Goal: Task Accomplishment & Management: Manage account settings

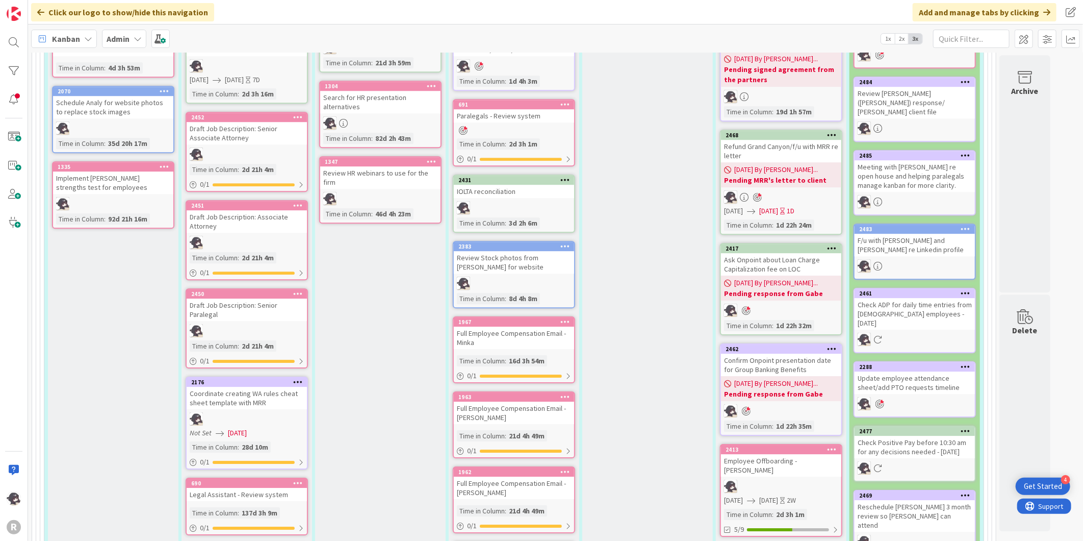
scroll to position [1813, 0]
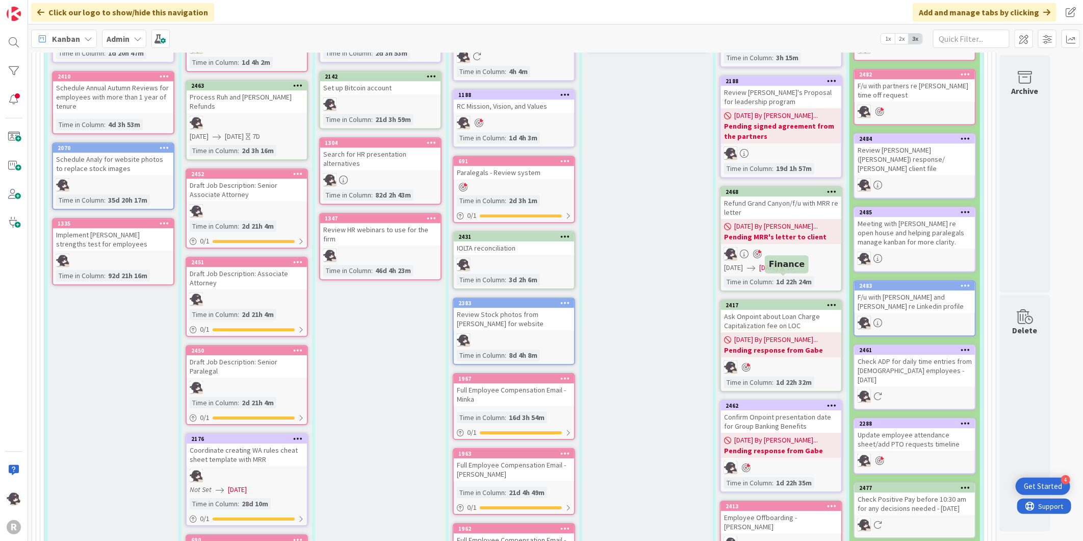
click at [785, 301] on div "2417" at bounding box center [784, 304] width 116 height 7
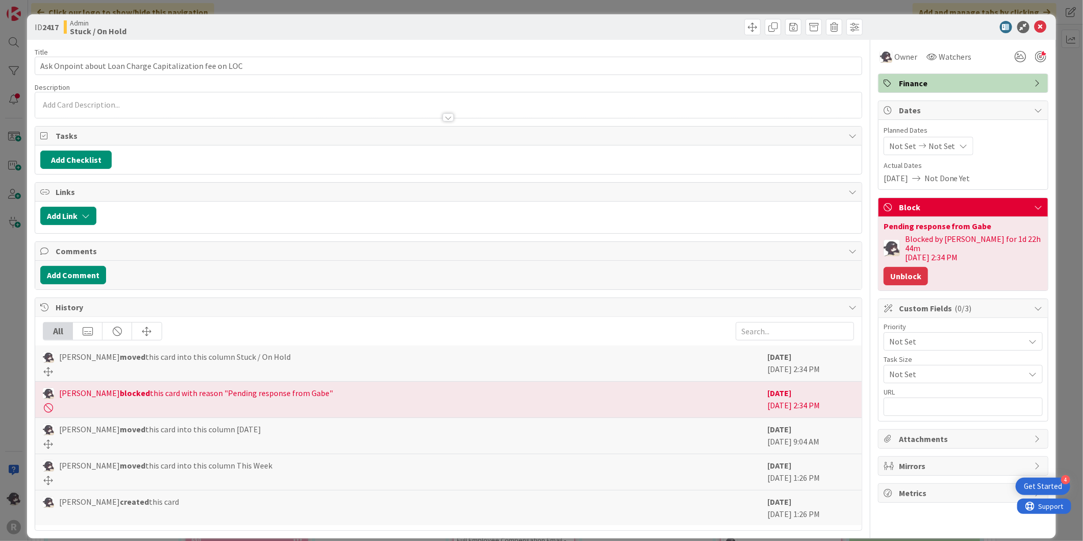
click at [905, 267] on button "Unblock" at bounding box center [906, 276] width 44 height 18
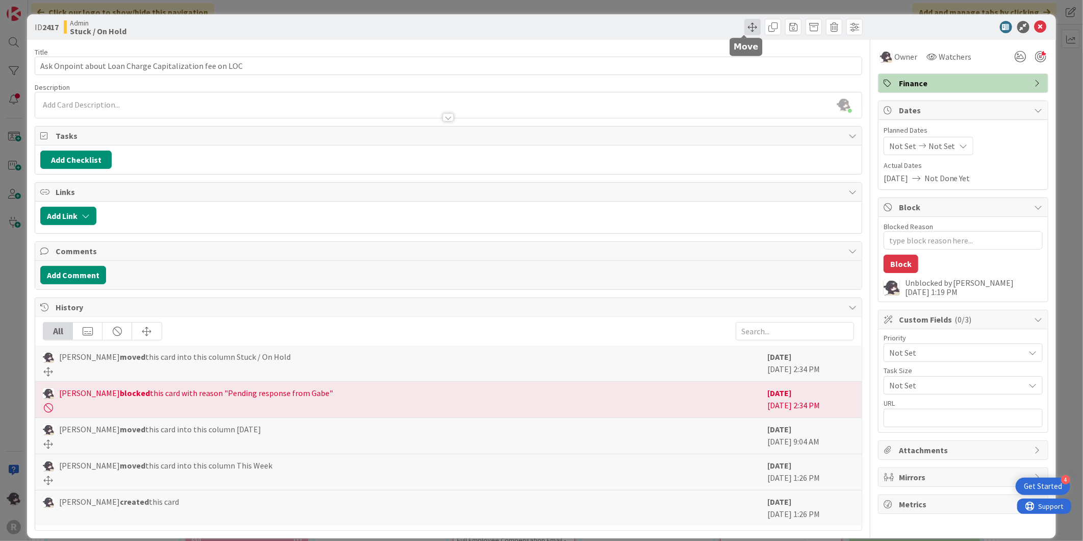
click at [745, 27] on span at bounding box center [753, 27] width 16 height 16
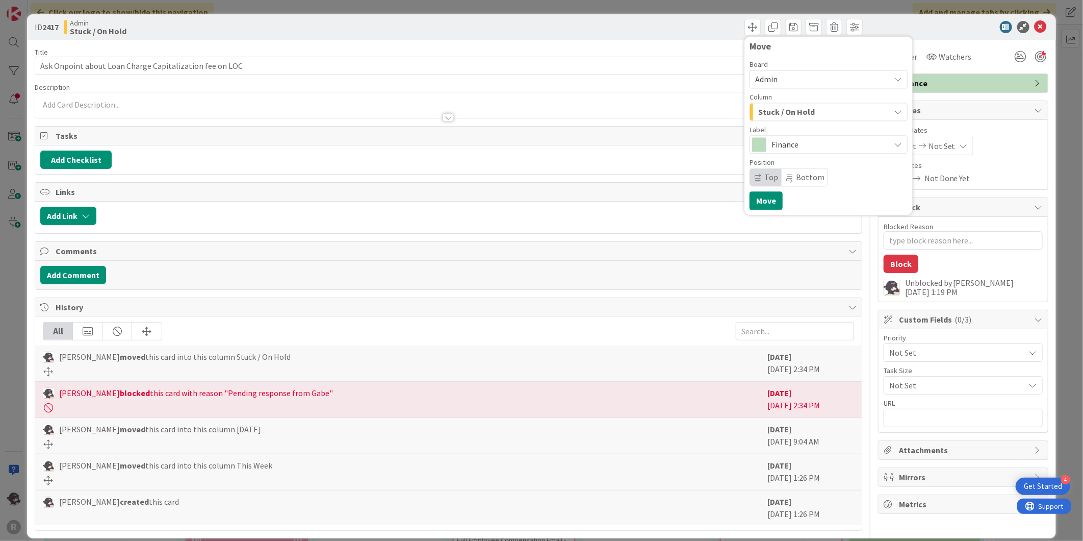
click at [806, 109] on div "Stuck / On Hold" at bounding box center [823, 112] width 134 height 16
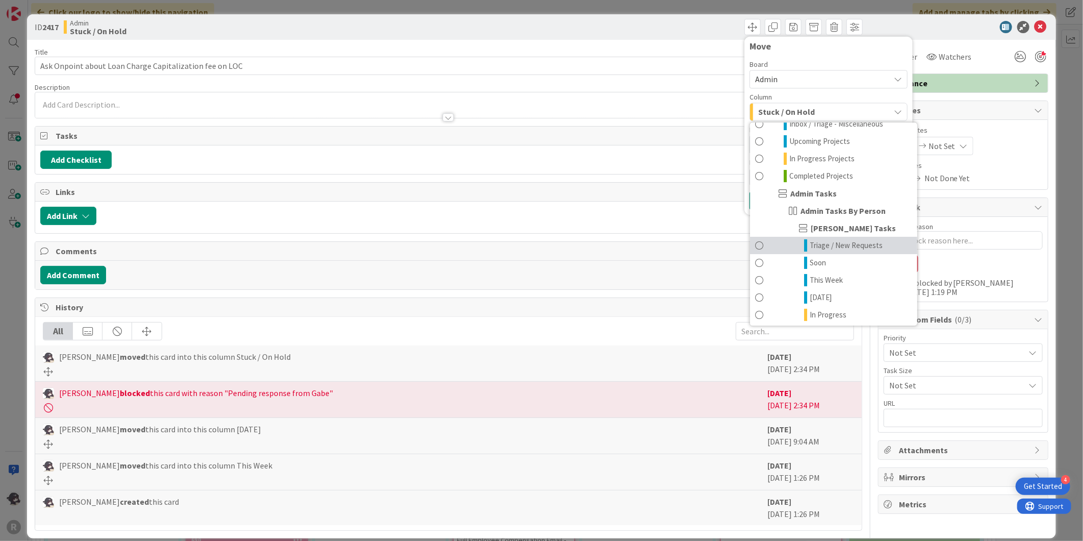
scroll to position [113, 0]
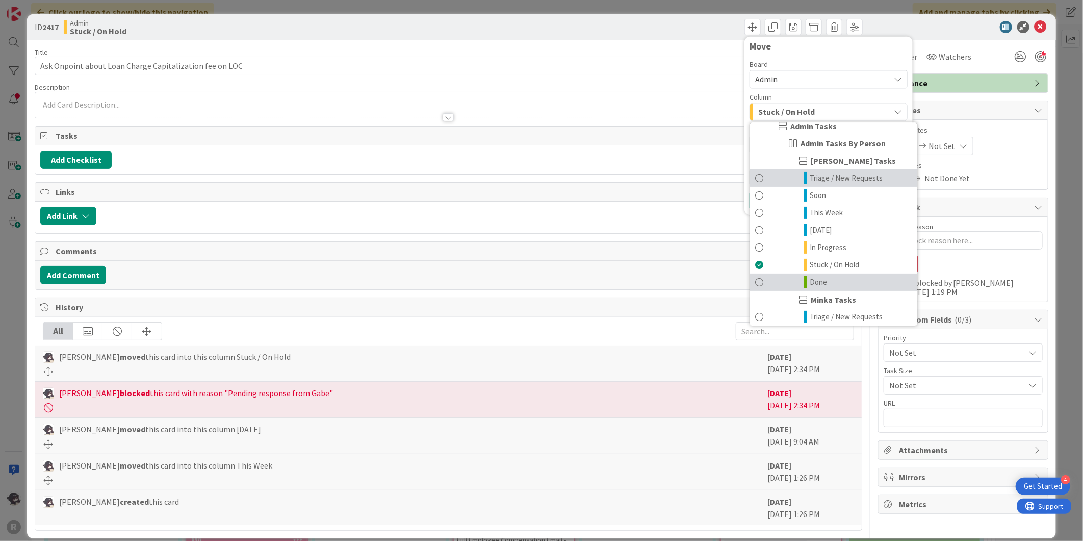
click at [810, 283] on span "Done" at bounding box center [818, 282] width 17 height 12
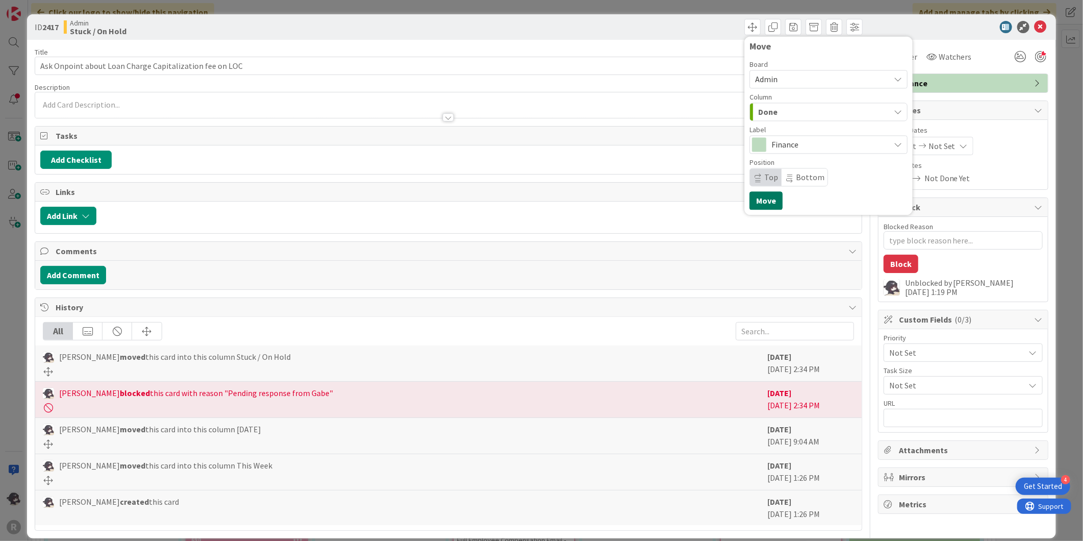
click at [750, 203] on button "Move" at bounding box center [766, 200] width 33 height 18
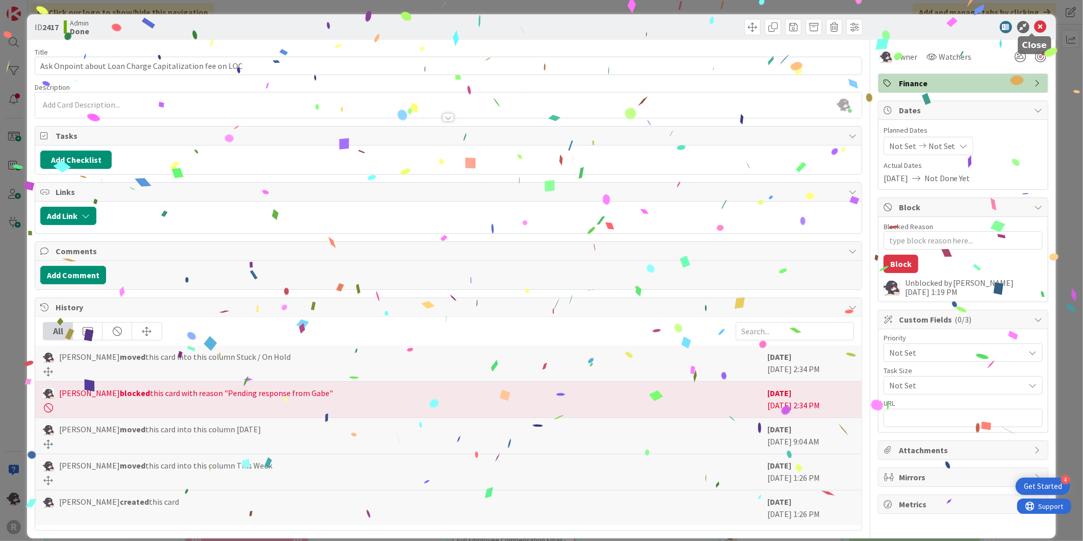
click at [1036, 26] on icon at bounding box center [1041, 27] width 12 height 12
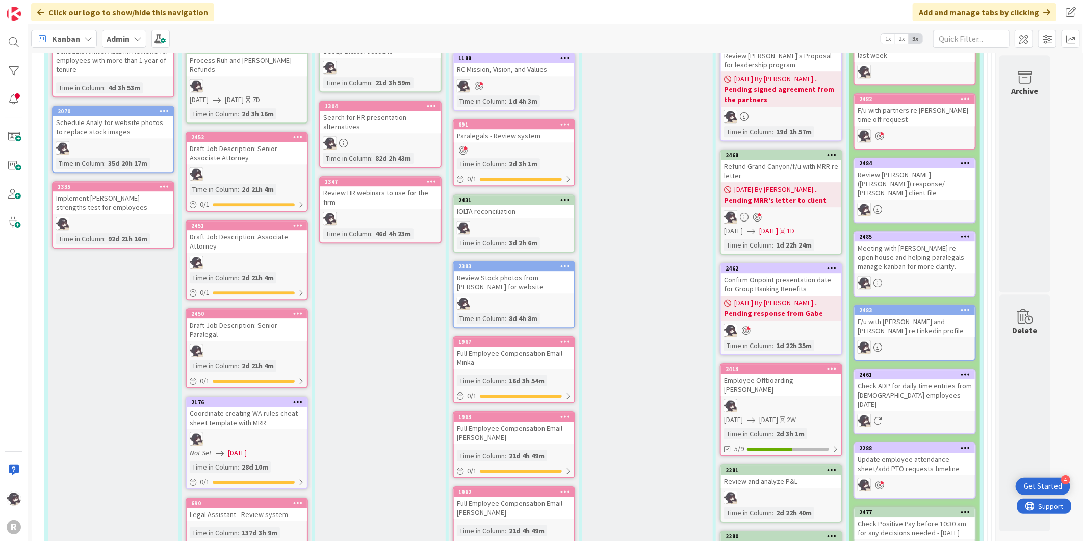
scroll to position [1870, 0]
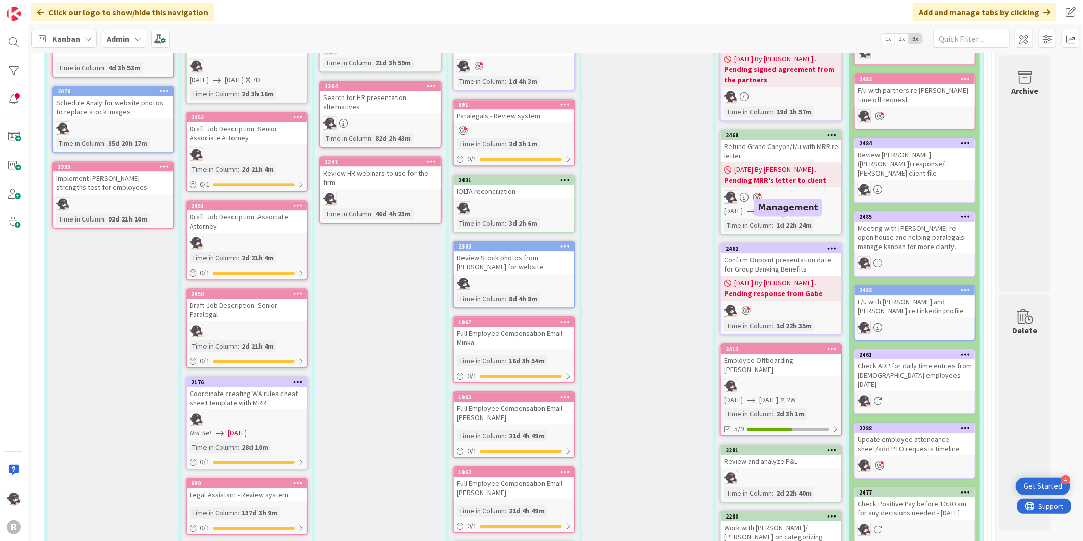
click at [800, 245] on div "2462" at bounding box center [784, 248] width 116 height 7
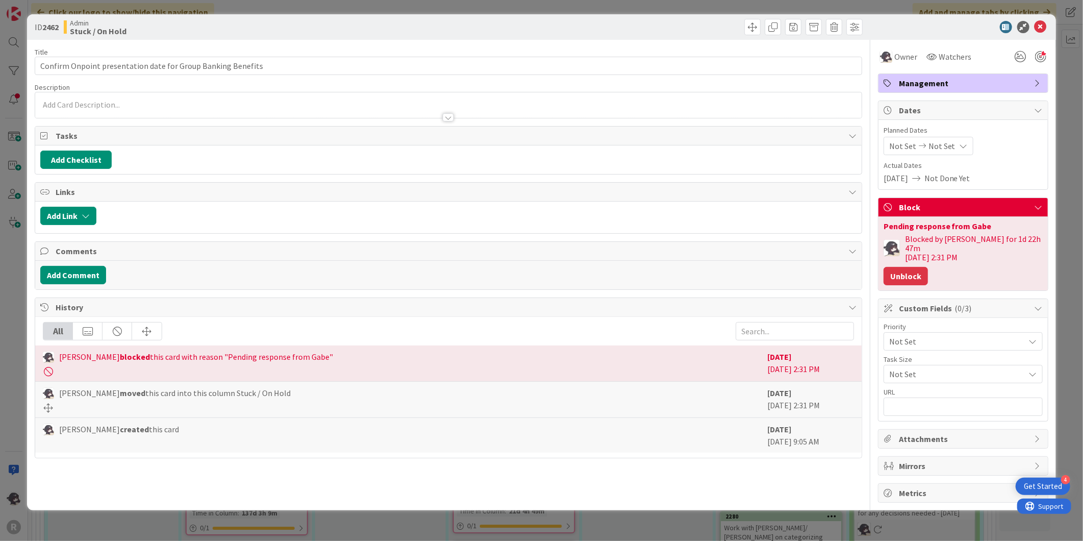
click at [910, 267] on button "Unblock" at bounding box center [906, 276] width 44 height 18
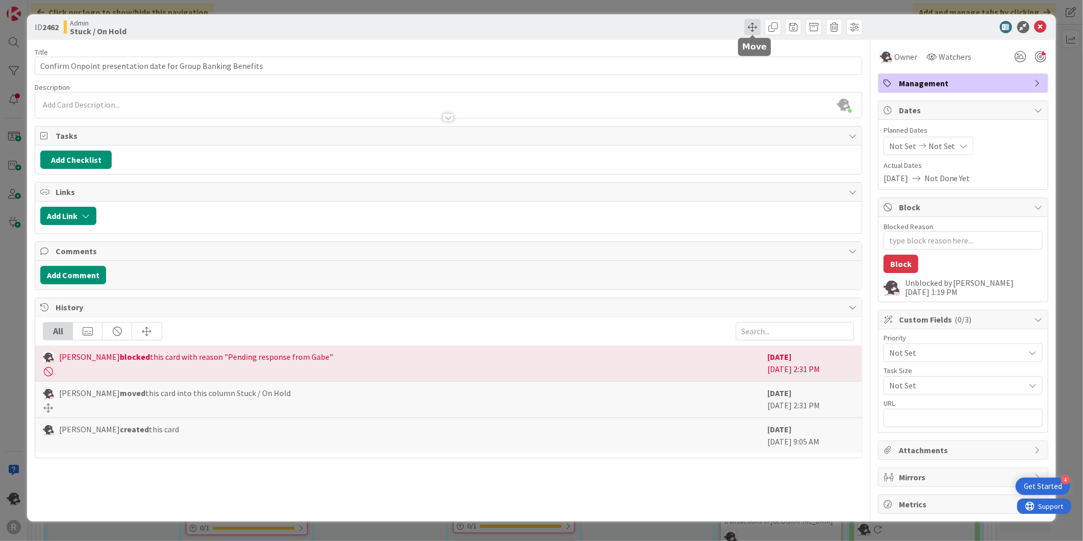
click at [756, 25] on span at bounding box center [753, 27] width 16 height 16
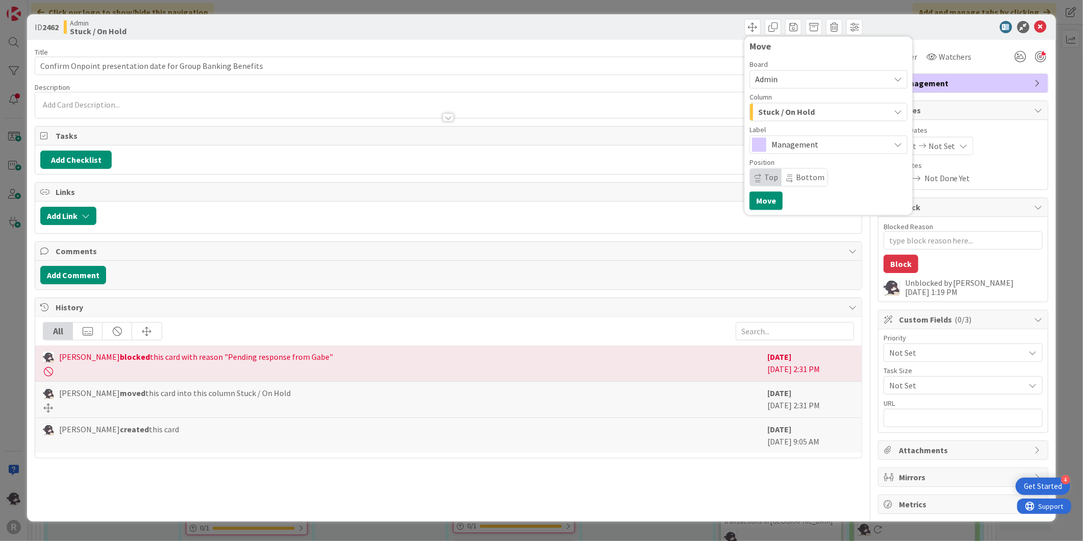
click at [779, 120] on button "Stuck / On Hold" at bounding box center [829, 112] width 158 height 18
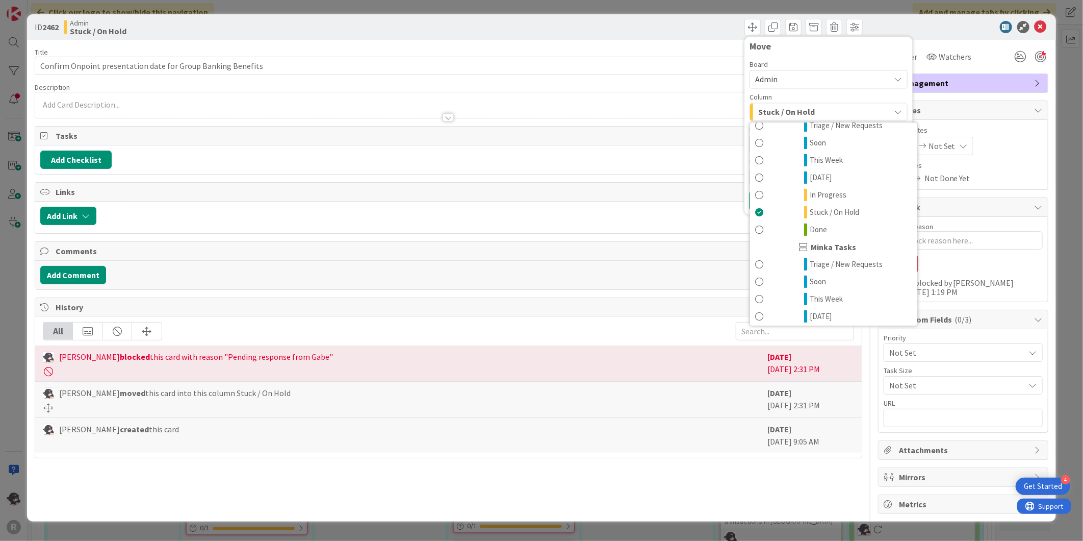
scroll to position [170, 0]
click at [801, 232] on link "Done" at bounding box center [833, 225] width 167 height 17
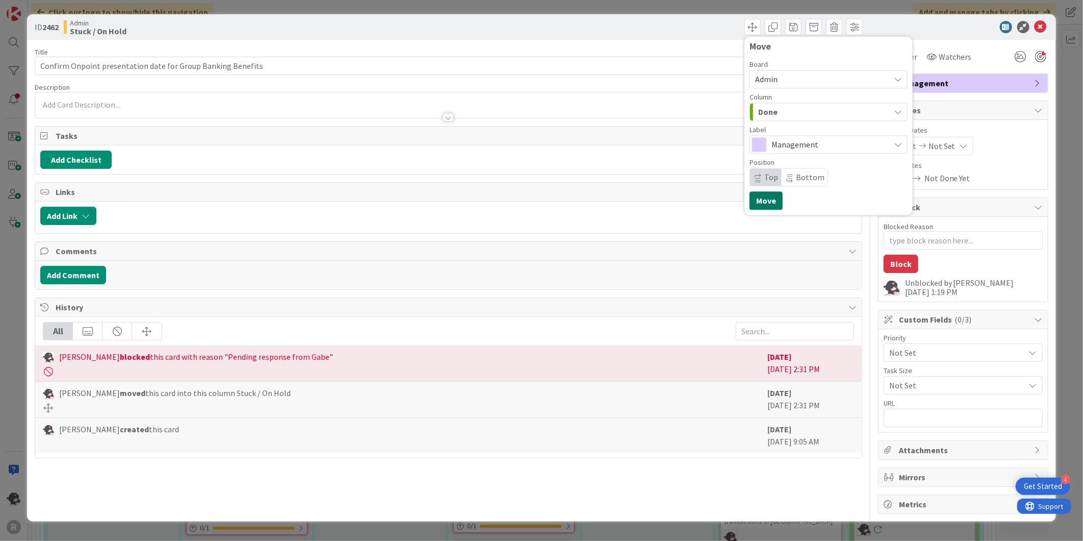
click at [777, 202] on button "Move" at bounding box center [766, 200] width 33 height 18
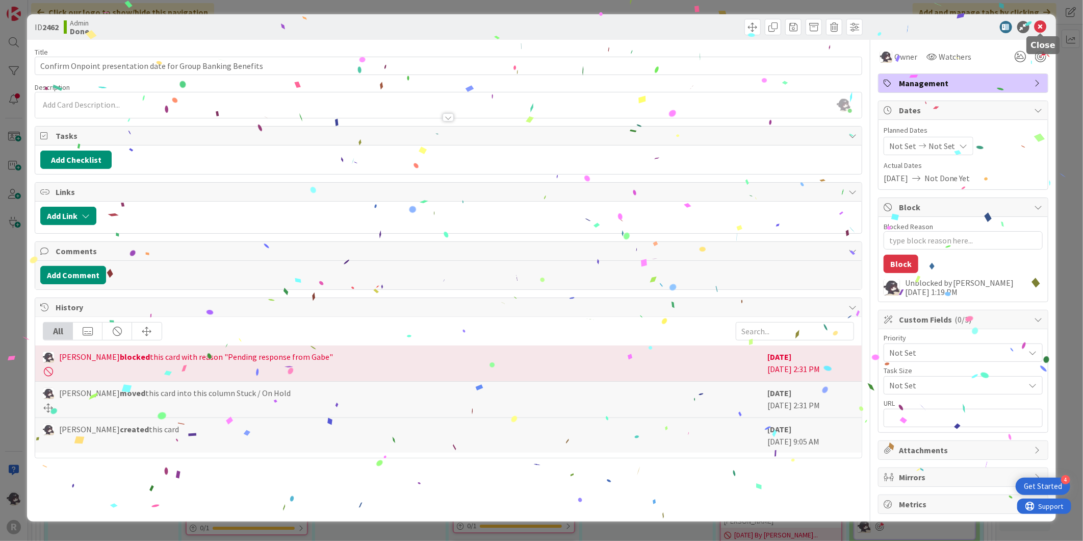
click at [1043, 26] on icon at bounding box center [1041, 27] width 12 height 12
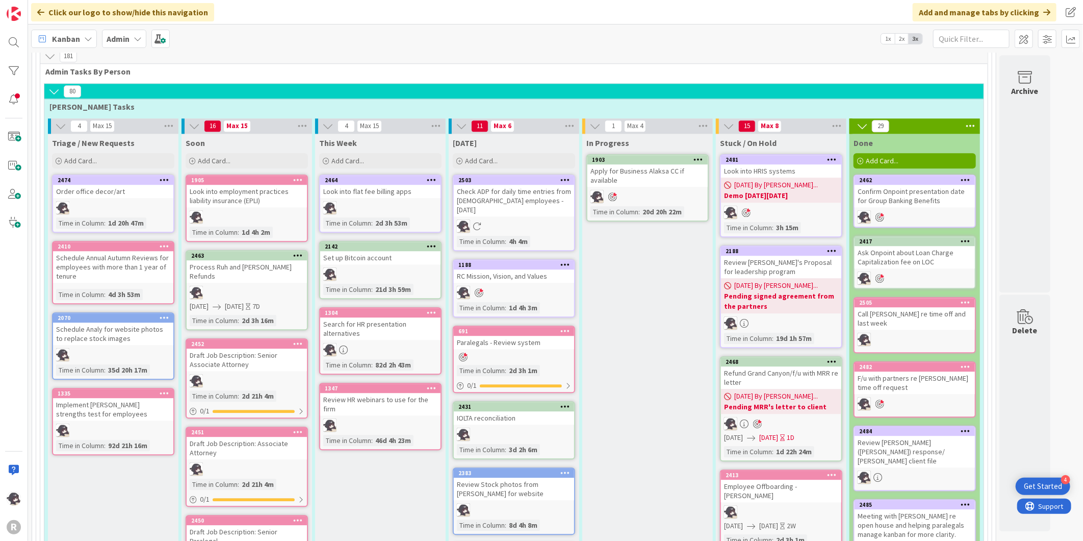
scroll to position [1587, 0]
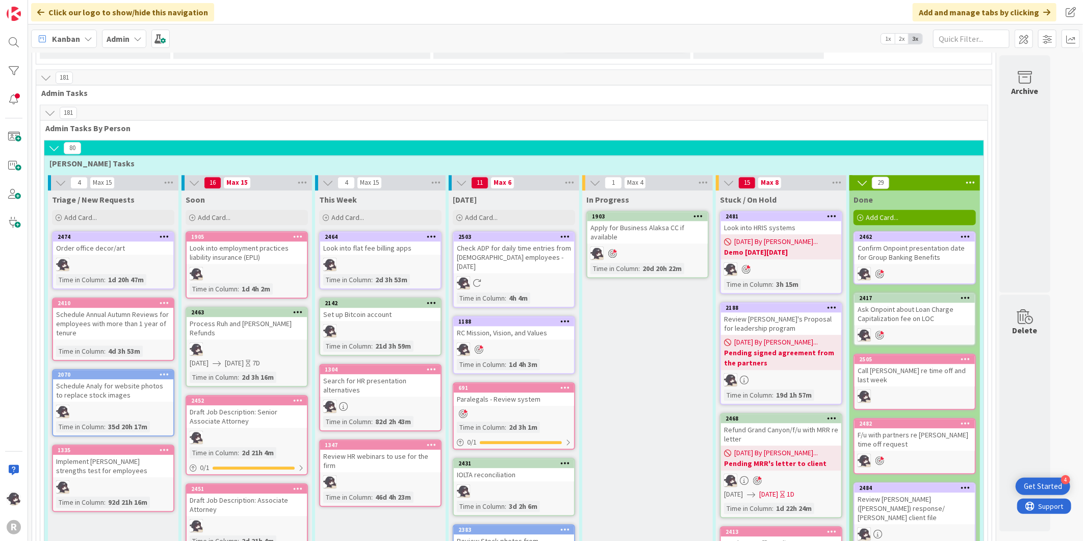
click at [513, 210] on div "Add Card..." at bounding box center [514, 217] width 122 height 15
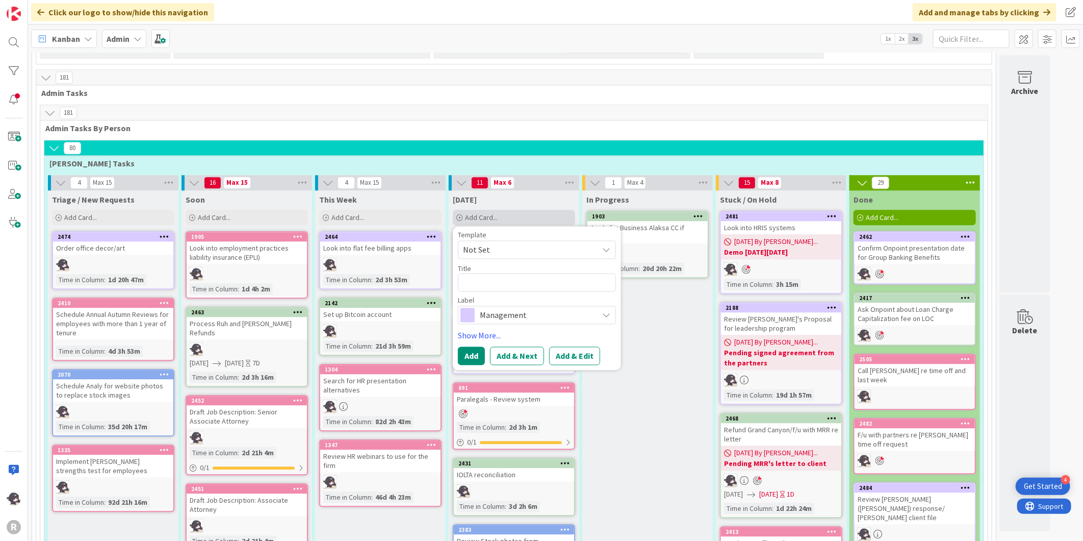
type textarea "x"
type textarea "R"
type textarea "x"
type textarea "Re"
type textarea "x"
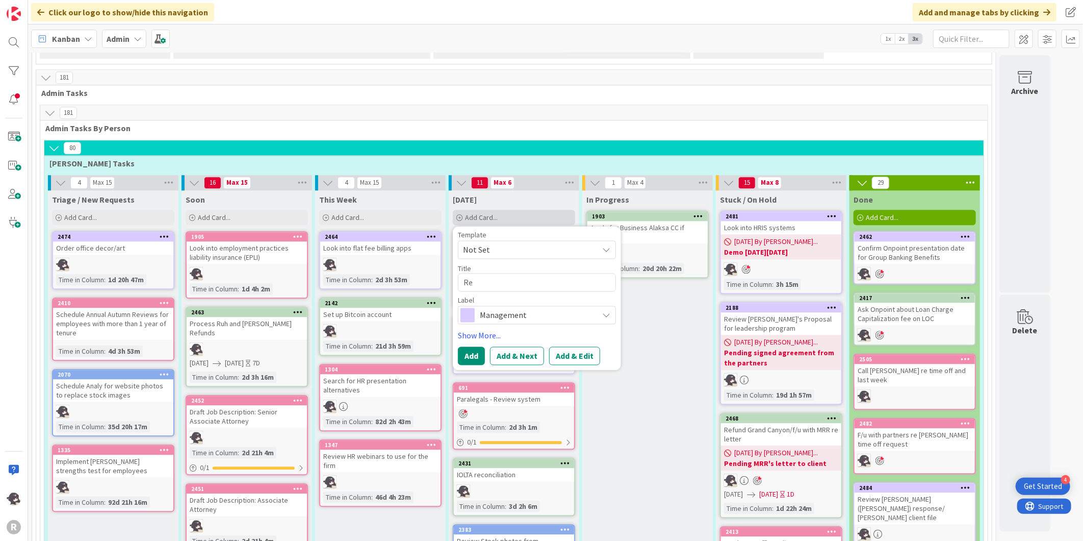
type textarea "Res"
type textarea "x"
type textarea "Rese"
type textarea "x"
type textarea "[PERSON_NAME]"
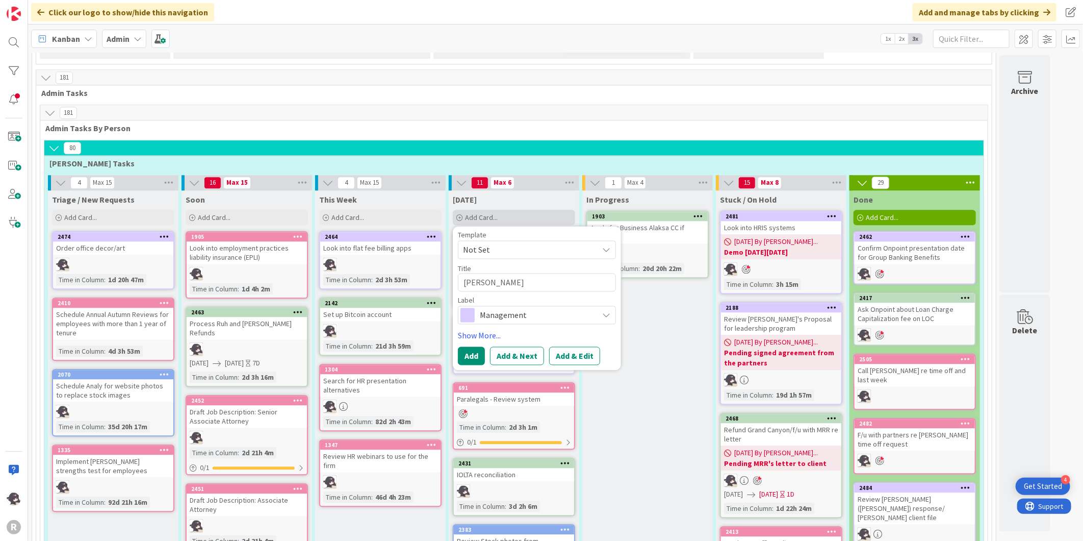
type textarea "x"
type textarea "Resera"
type textarea "x"
type textarea "[PERSON_NAME]"
type textarea "x"
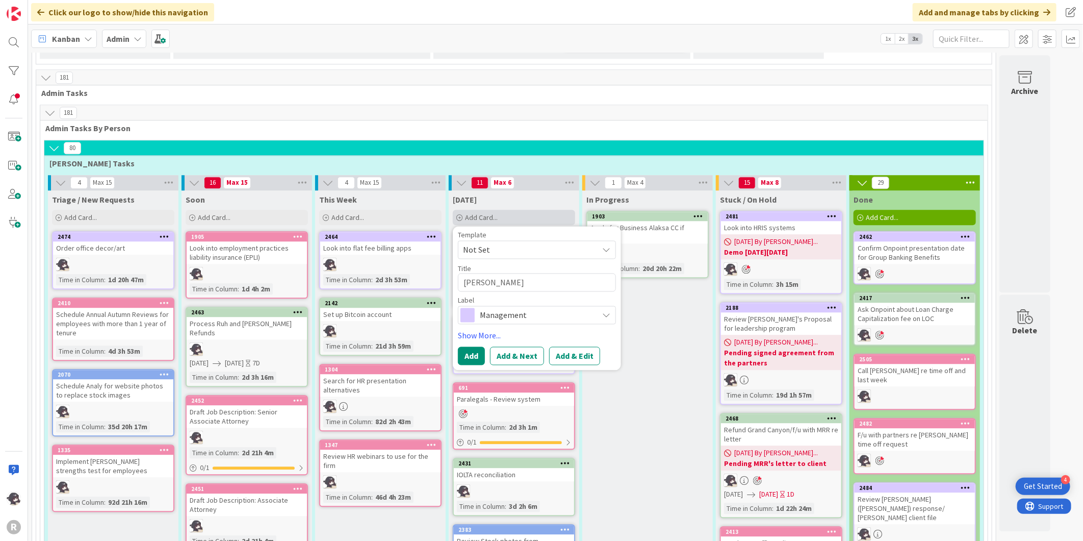
type textarea "Rese"
type textarea "x"
type textarea "Resea"
type textarea "x"
type textarea "Resear"
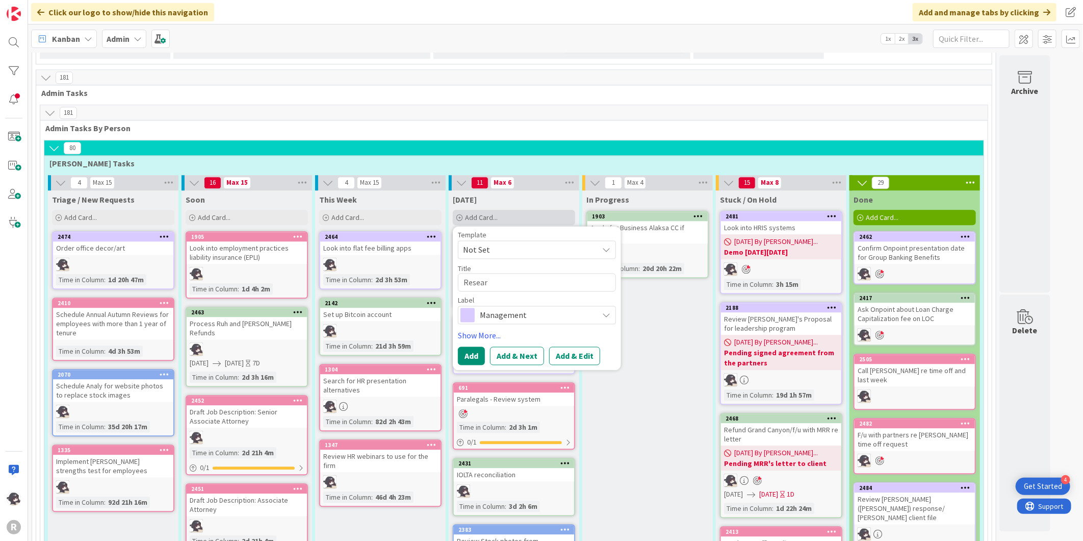
type textarea "x"
type textarea "Researc"
type textarea "x"
type textarea "Research"
type textarea "x"
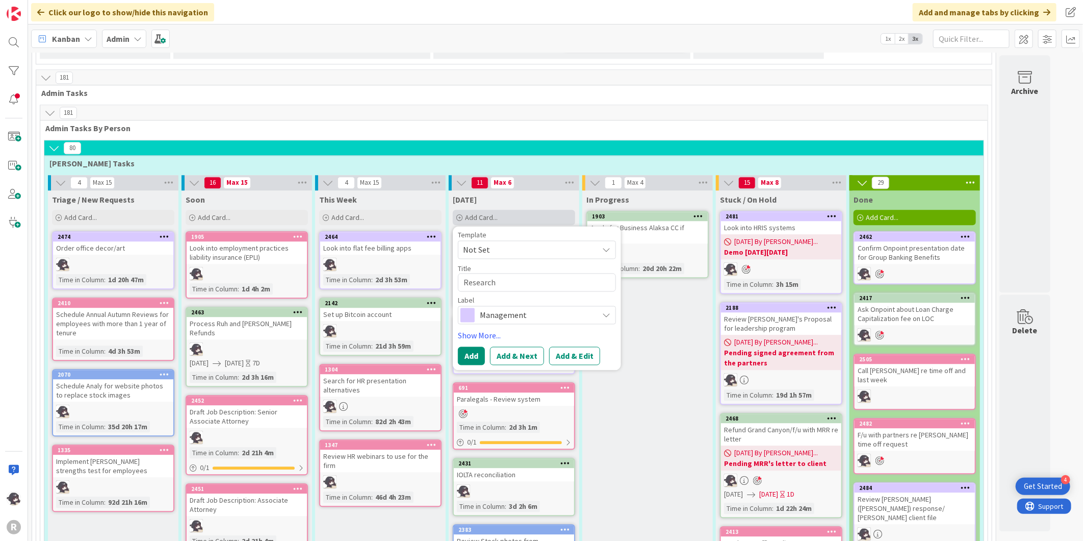
type textarea "Research"
type textarea "x"
type textarea "Research ot"
type textarea "x"
type textarea "Research oth"
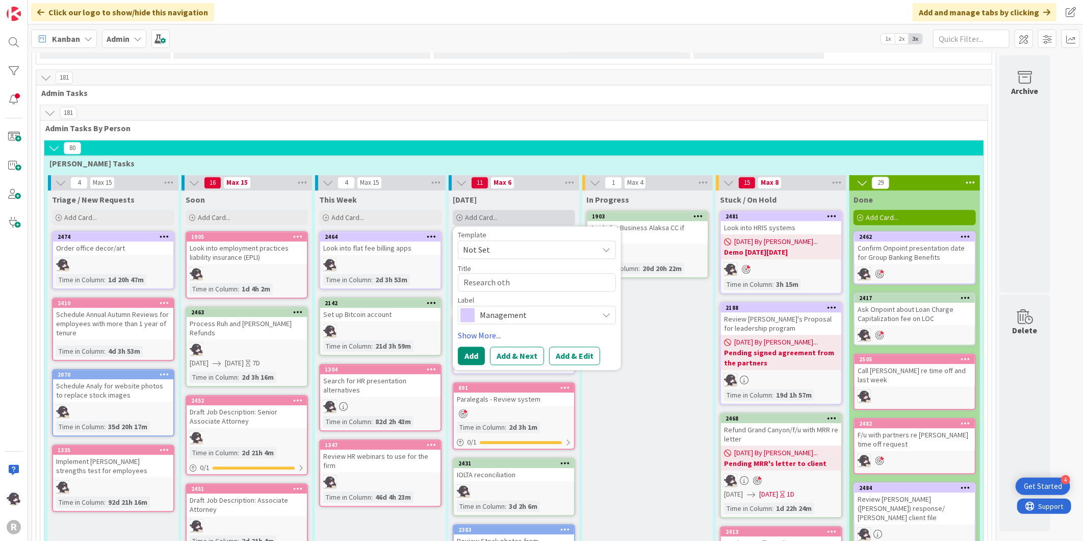
type textarea "x"
type textarea "Research othe"
type textarea "x"
type textarea "Research other"
type textarea "x"
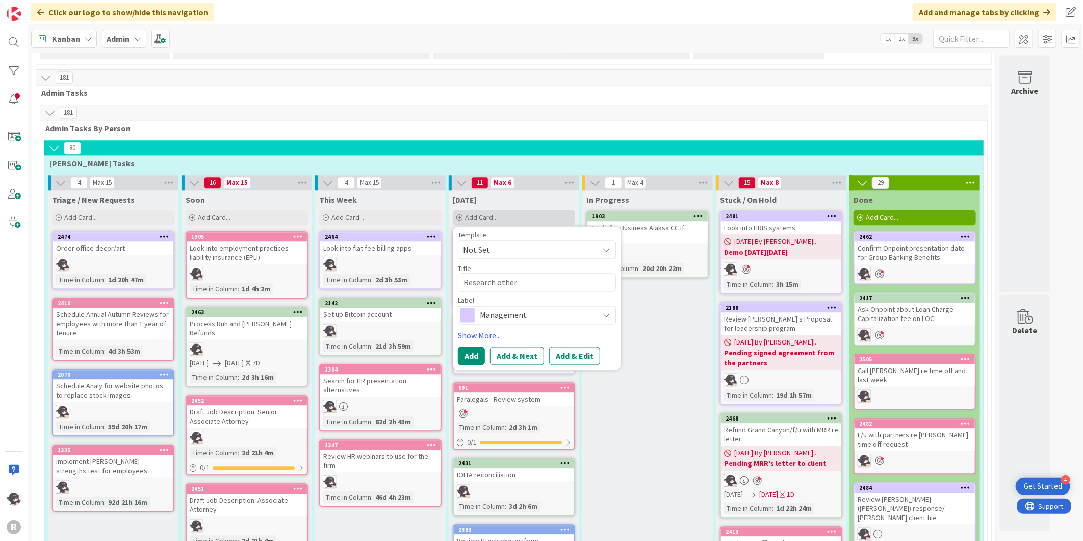
type textarea "Research other"
type textarea "x"
type textarea "Research other b"
type textarea "x"
type textarea "Research other bi"
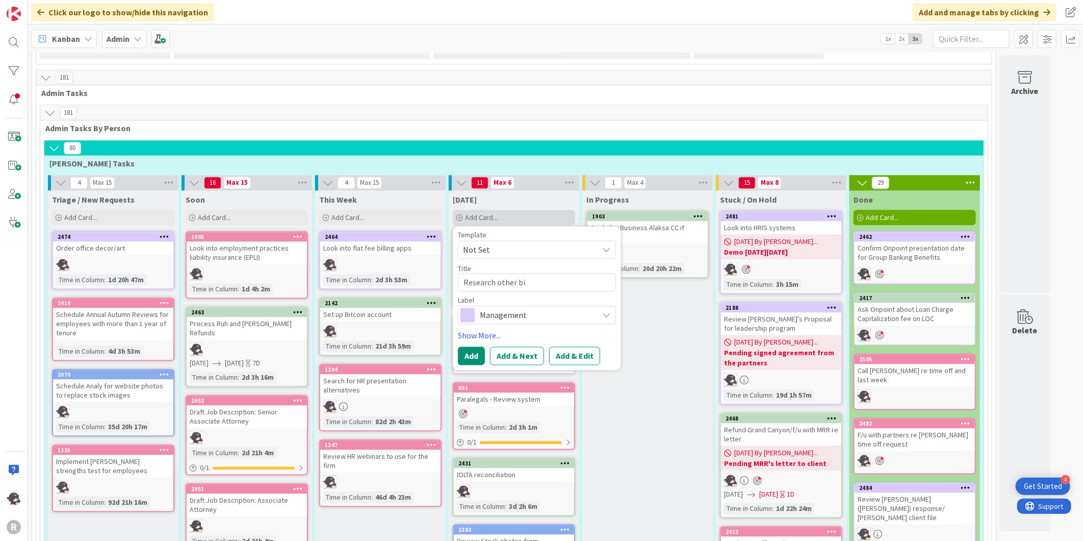
type textarea "x"
type textarea "Research other bil"
type textarea "x"
type textarea "Research other bill"
type textarea "x"
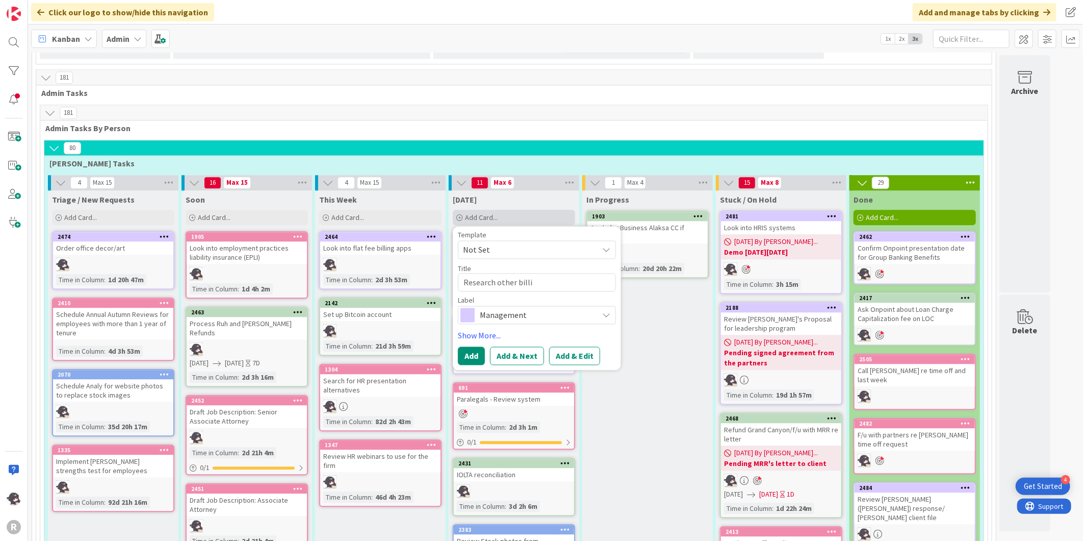
type textarea "Research other billin"
type textarea "x"
type textarea "Research other billing"
type textarea "x"
type textarea "Research other billing"
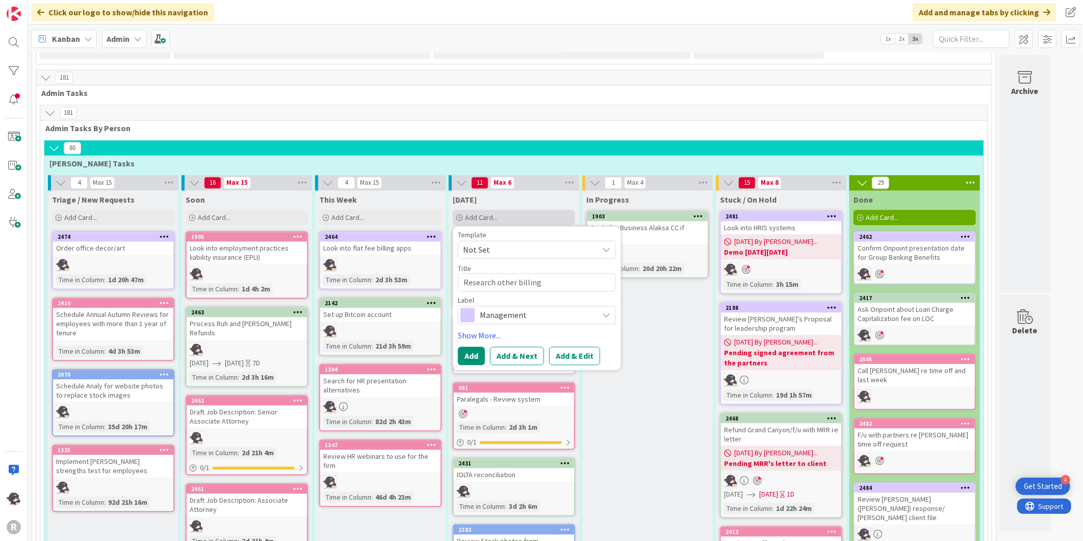
type textarea "x"
type textarea "Research other billing so"
type textarea "x"
type textarea "Research other billing sof"
type textarea "x"
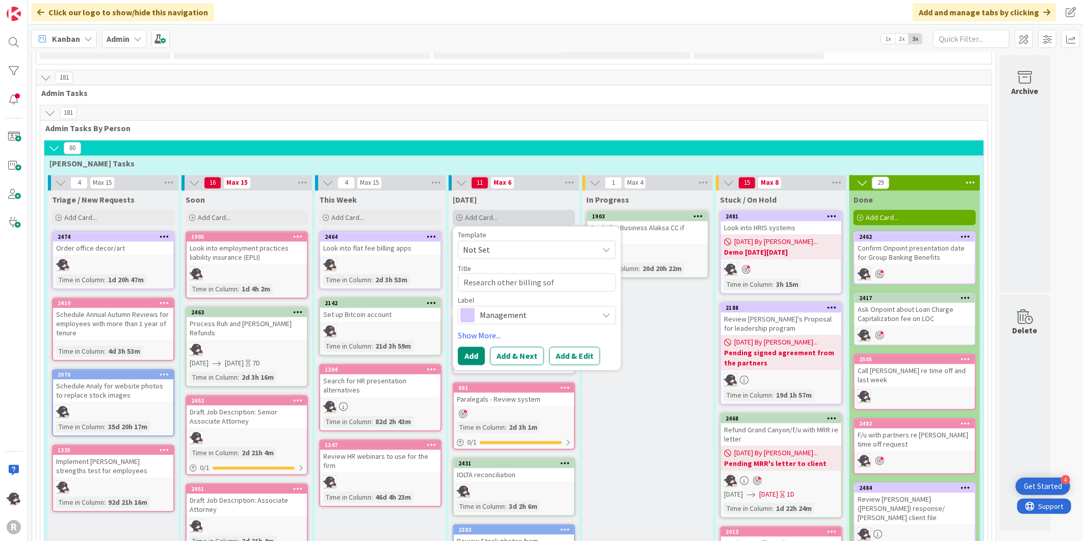
type textarea "Research other billing soft"
type textarea "x"
type textarea "Research other billing softw"
type textarea "x"
type textarea "Research other billing softwa"
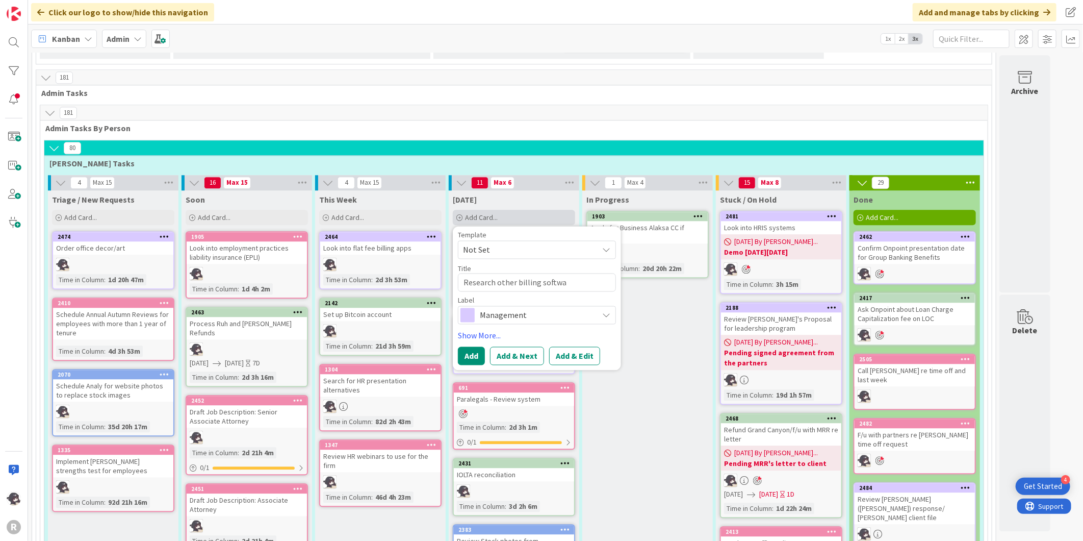
type textarea "x"
type textarea "Research other billing softwar"
type textarea "x"
type textarea "Research other billing software"
type textarea "x"
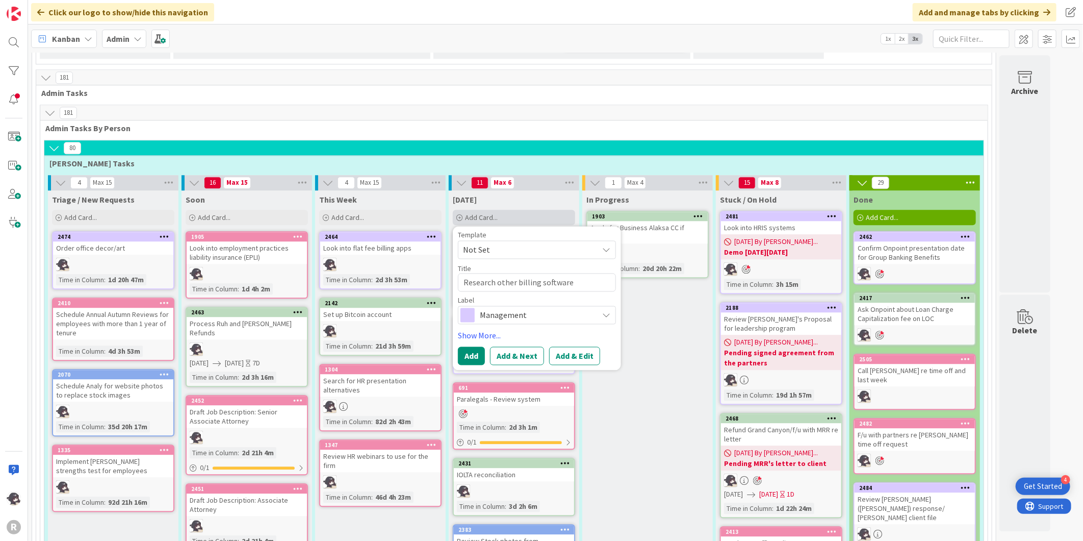
type textarea "Research other billing software:"
type textarea "x"
type textarea "Research other billing software:"
type textarea "x"
type textarea "Research other billing software: A"
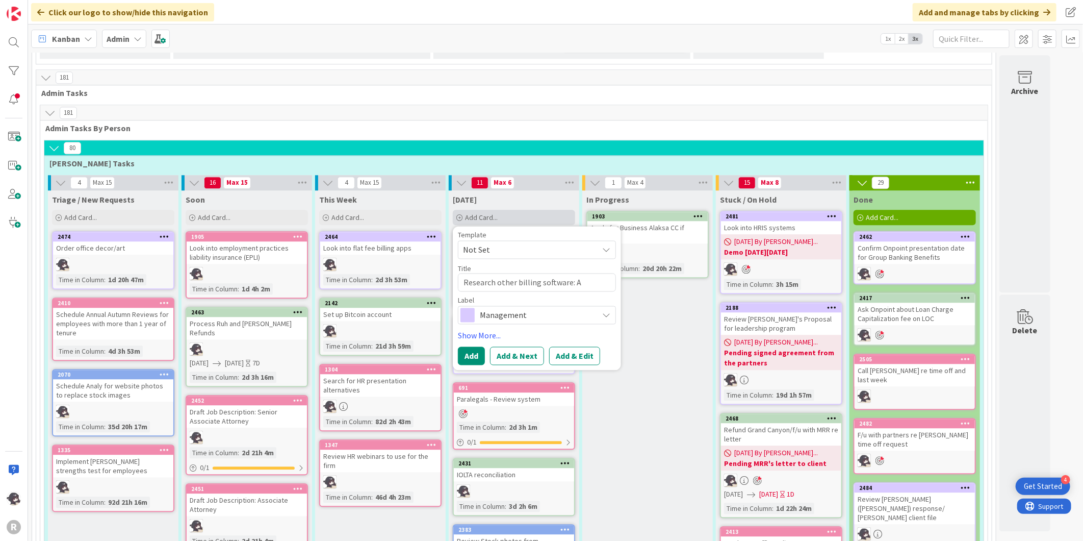
type textarea "x"
type textarea "Research other billing software: Ad"
type textarea "x"
type textarea "Research other billing software: Ade"
type textarea "x"
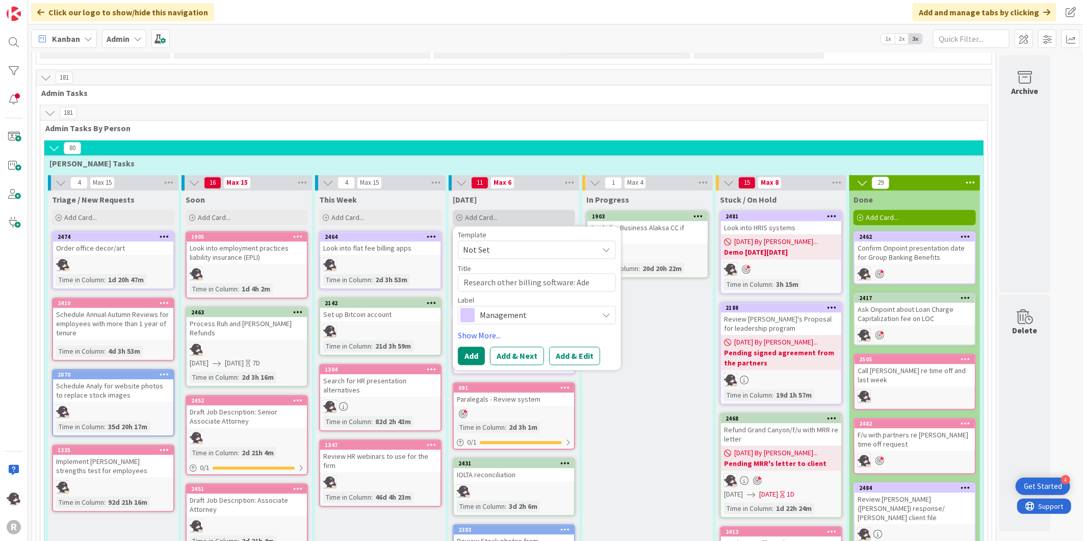
type textarea "Research other billing software: [PERSON_NAME]"
type textarea "x"
type textarea "Research other billing software: Adera"
type textarea "x"
type textarea "Research other billing software: Aderan"
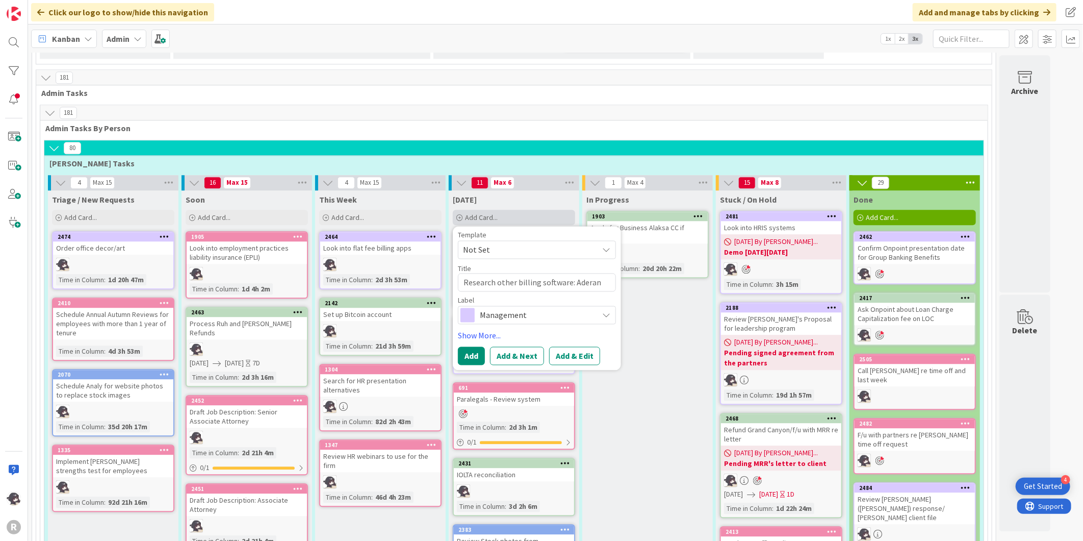
type textarea "x"
type textarea "Research other billing software: Aderant"
type textarea "x"
type textarea "Research other billing software: Aderant/"
type textarea "x"
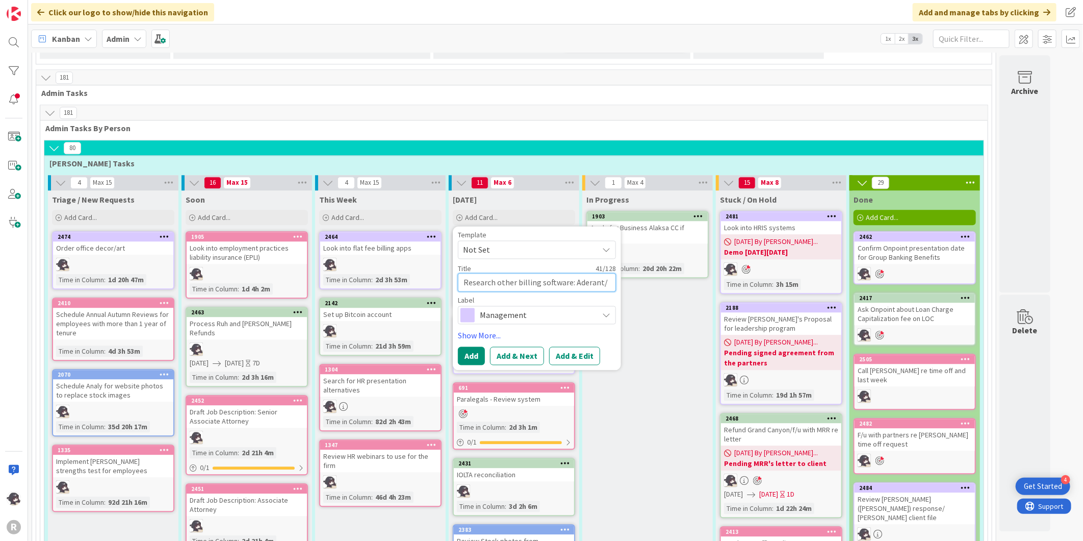
type textarea "Research other billing software: Aderant/E"
type textarea "x"
type textarea "Research other billing software: Aderant/El"
type textarea "x"
type textarea "Research other billing software: Aderant/Elt"
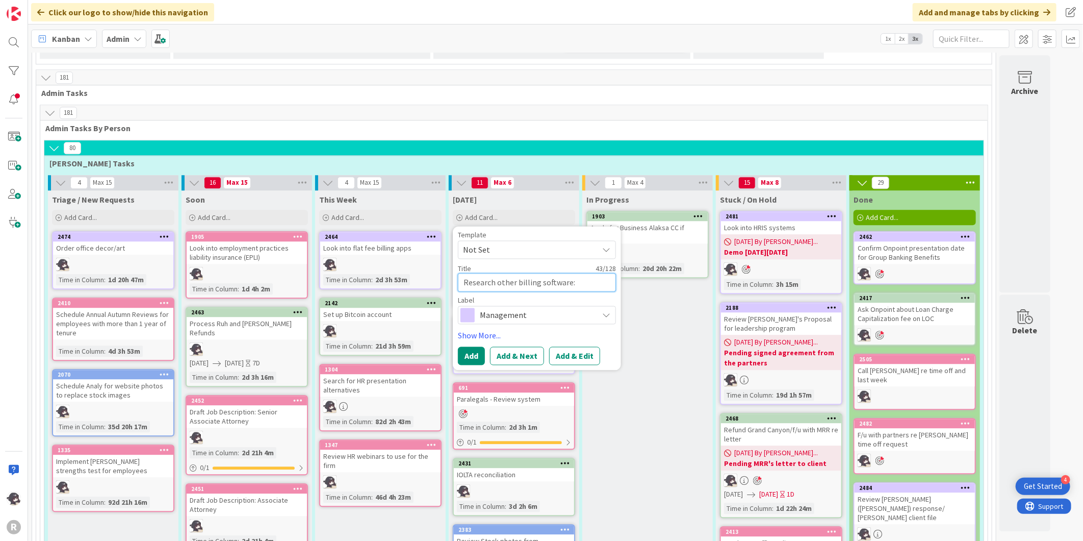
type textarea "x"
type textarea "Research other billing software: Aderant/Elte"
type textarea "x"
type textarea "Research other billing software: Aderant/Elt"
type textarea "x"
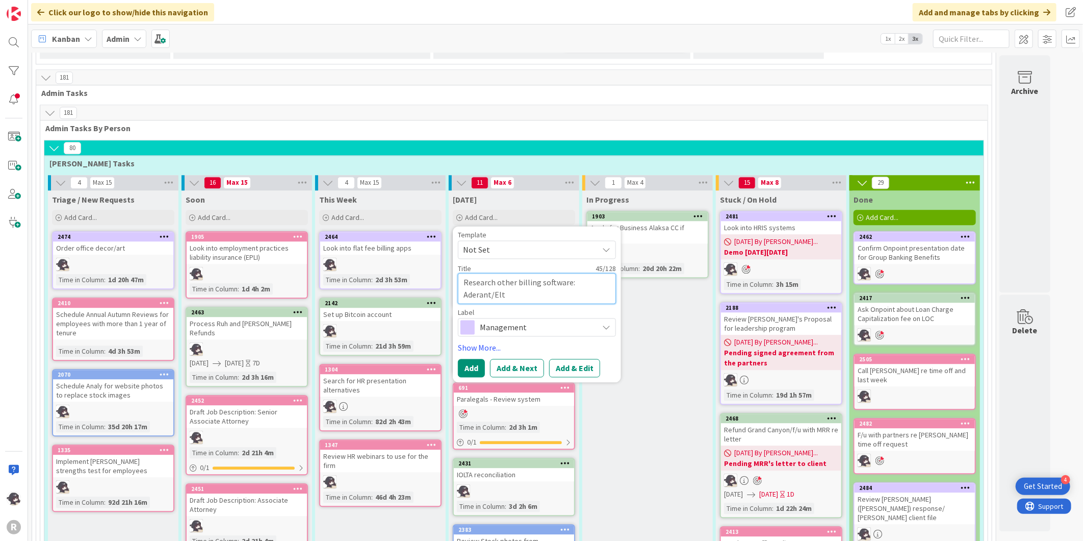
type textarea "Research other billing software: Aderant/El"
type textarea "x"
type textarea "Research other billing software: Aderant/[PERSON_NAME]"
type textarea "x"
type textarea "Research other billing software: Aderant/Elite"
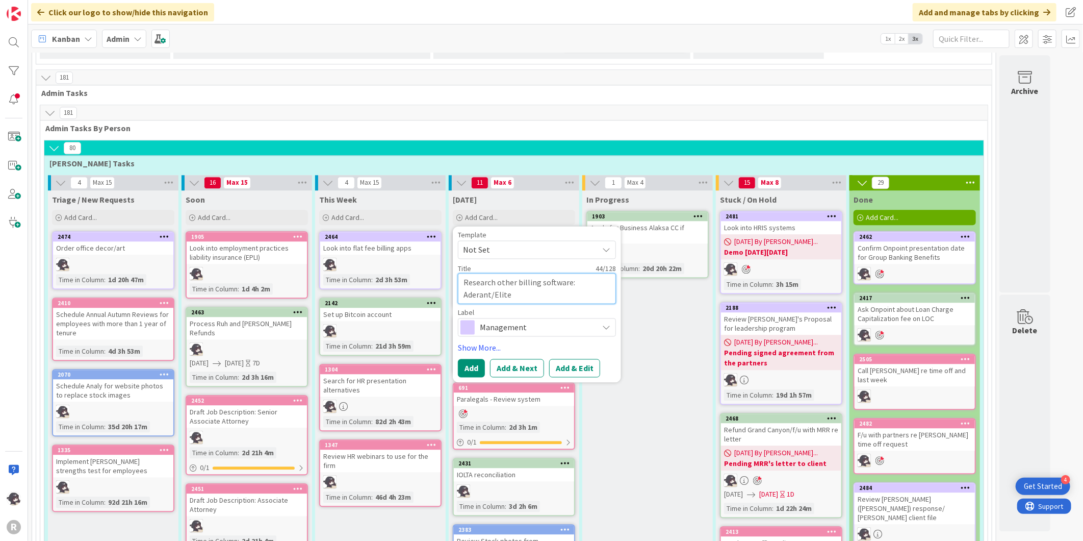
type textarea "x"
type textarea "Research other billing software: Aderant/Elite"
click at [505, 320] on span "Management" at bounding box center [536, 327] width 113 height 14
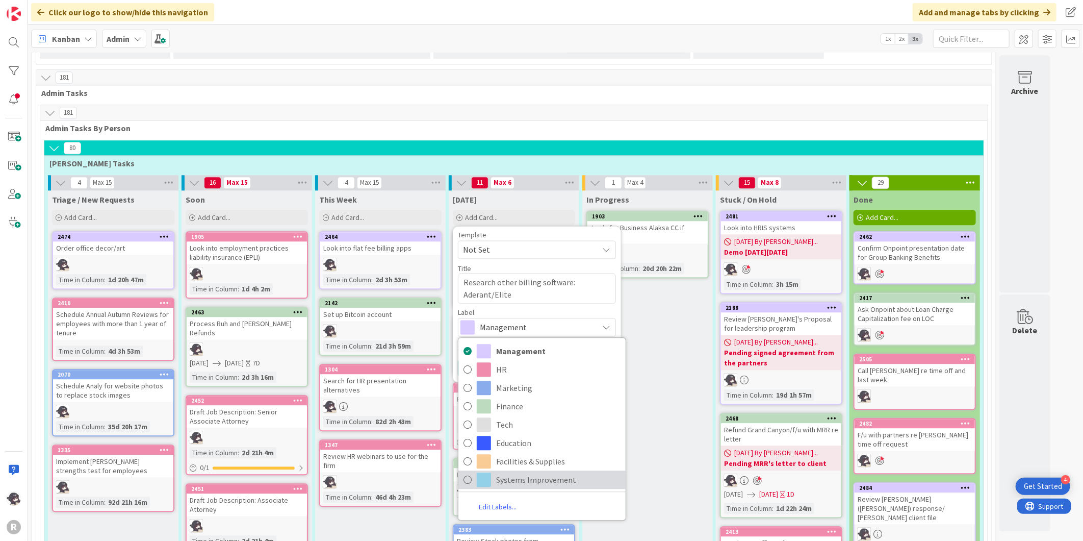
click at [518, 472] on span "Systems Improvement" at bounding box center [558, 479] width 124 height 15
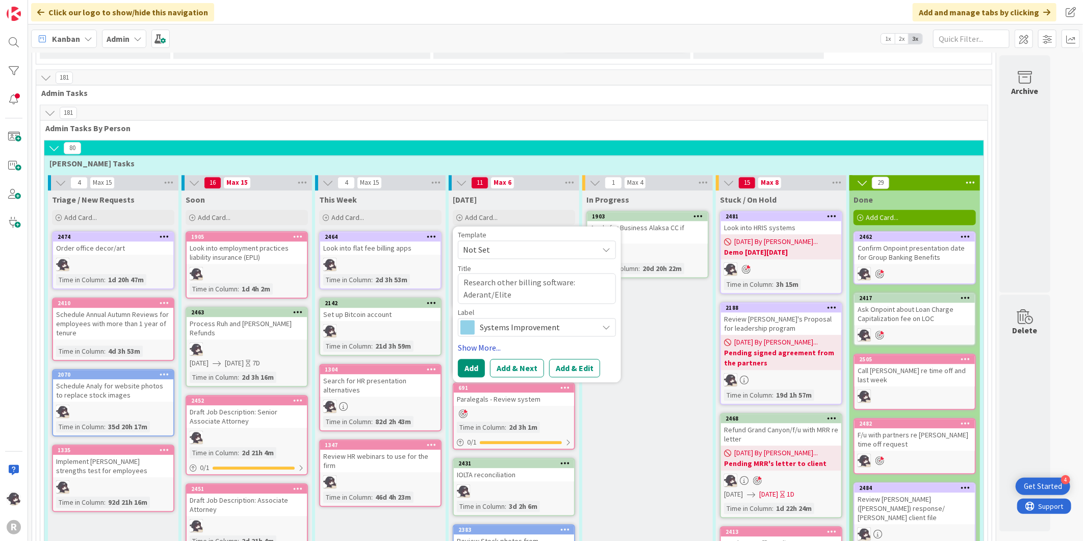
click at [481, 341] on link "Show More..." at bounding box center [537, 347] width 158 height 12
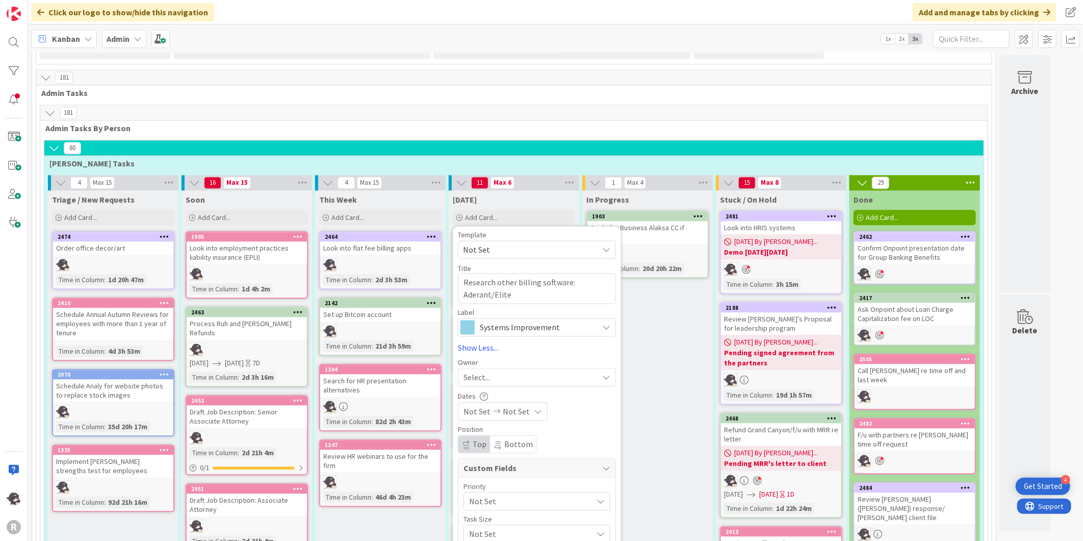
click at [480, 371] on span "Select..." at bounding box center [477, 377] width 27 height 12
click at [491, 436] on img at bounding box center [484, 443] width 15 height 15
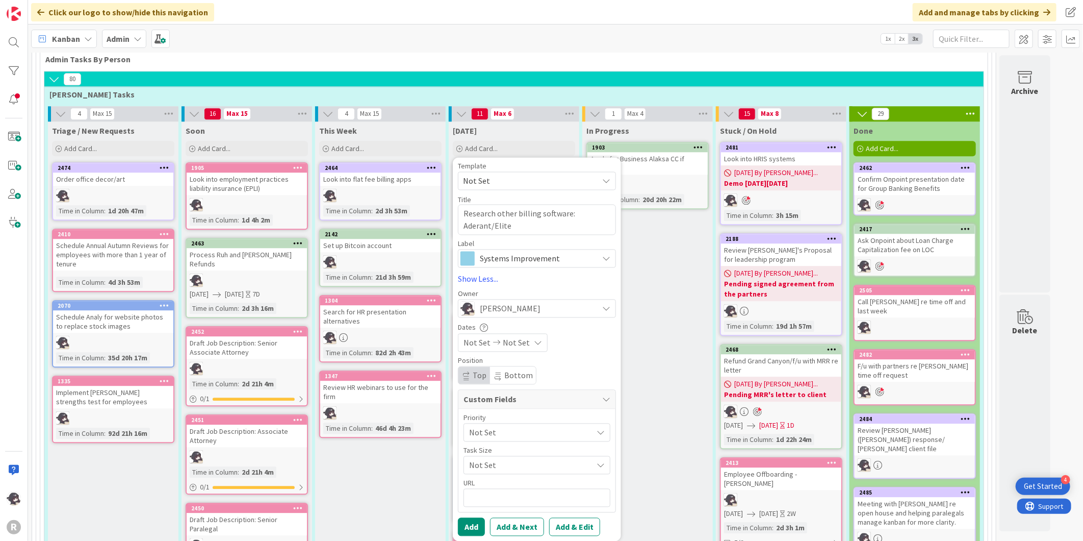
scroll to position [1756, 0]
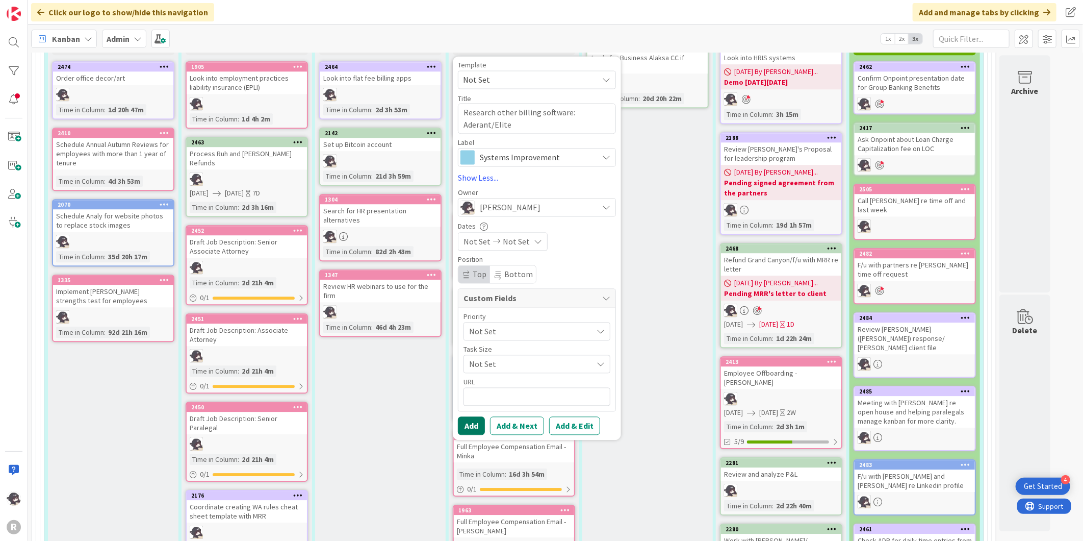
click at [472, 416] on button "Add" at bounding box center [471, 425] width 27 height 18
type textarea "x"
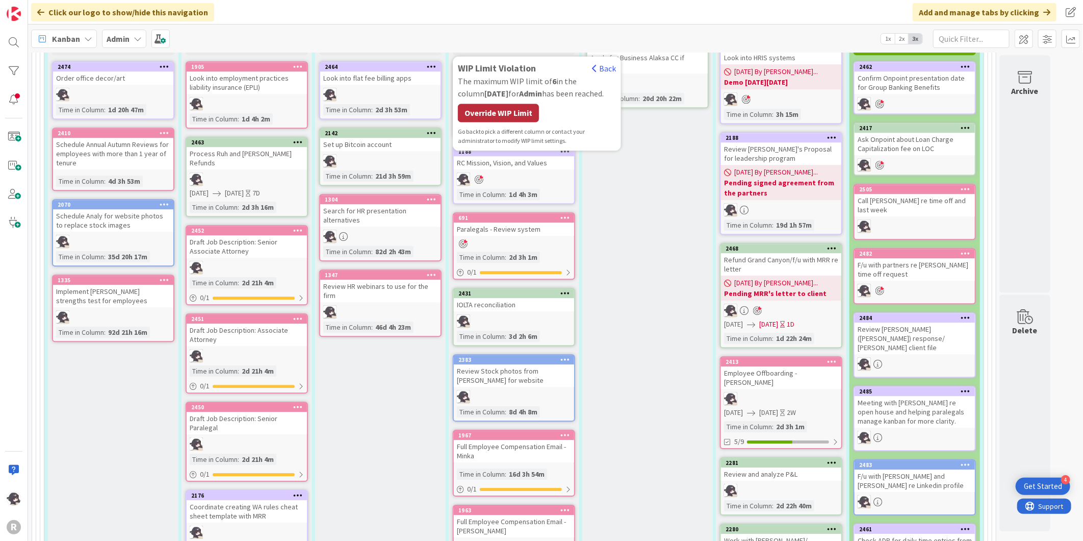
click at [523, 104] on div "Override WIP Limit" at bounding box center [498, 113] width 81 height 18
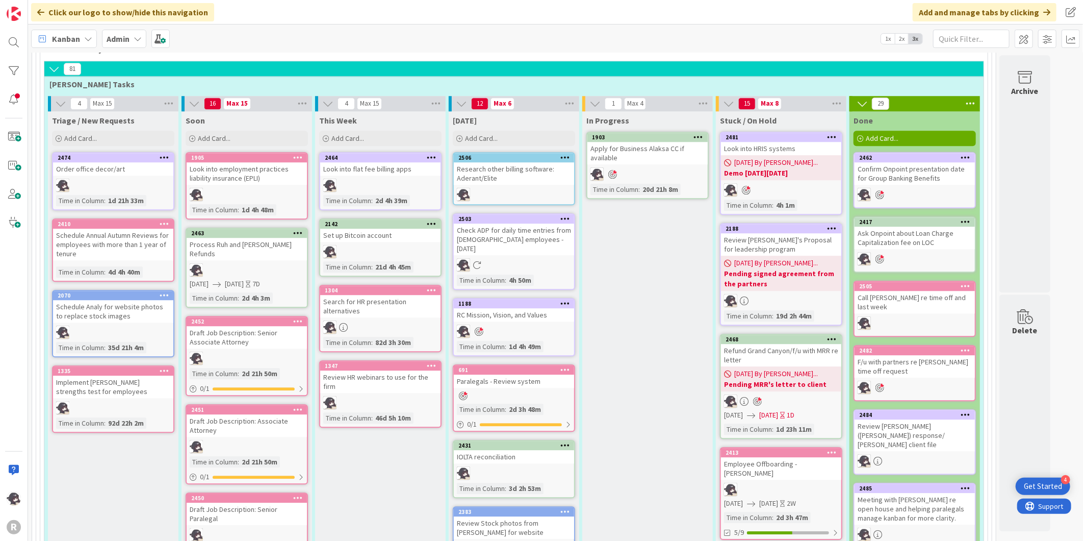
scroll to position [1587, 0]
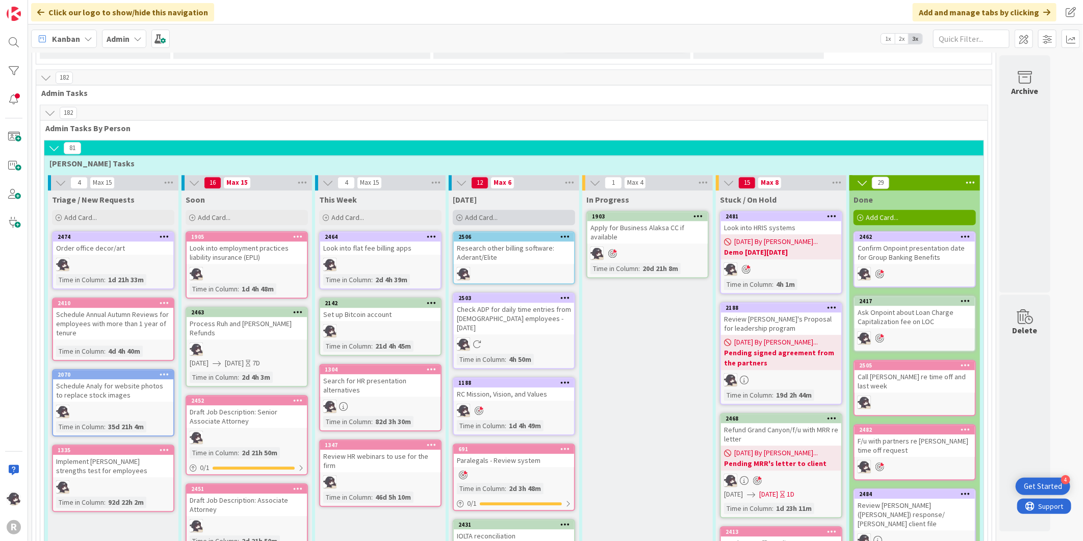
click at [501, 210] on div "Add Card..." at bounding box center [514, 217] width 122 height 15
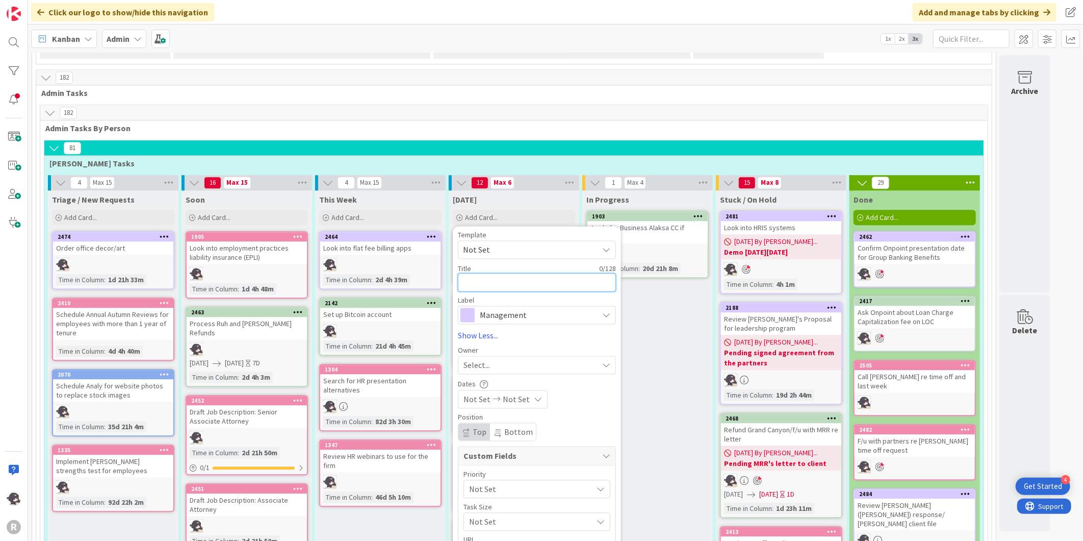
type textarea "r"
type textarea "x"
type textarea "re"
type textarea "x"
type textarea "rese"
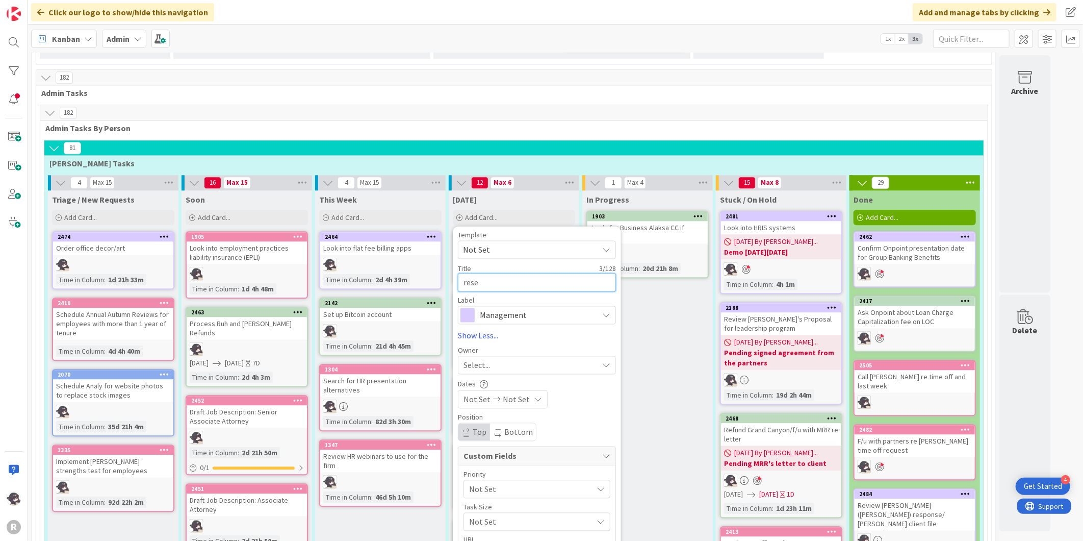
type textarea "x"
type textarea "[PERSON_NAME]"
type textarea "x"
type textarea "resera"
type textarea "x"
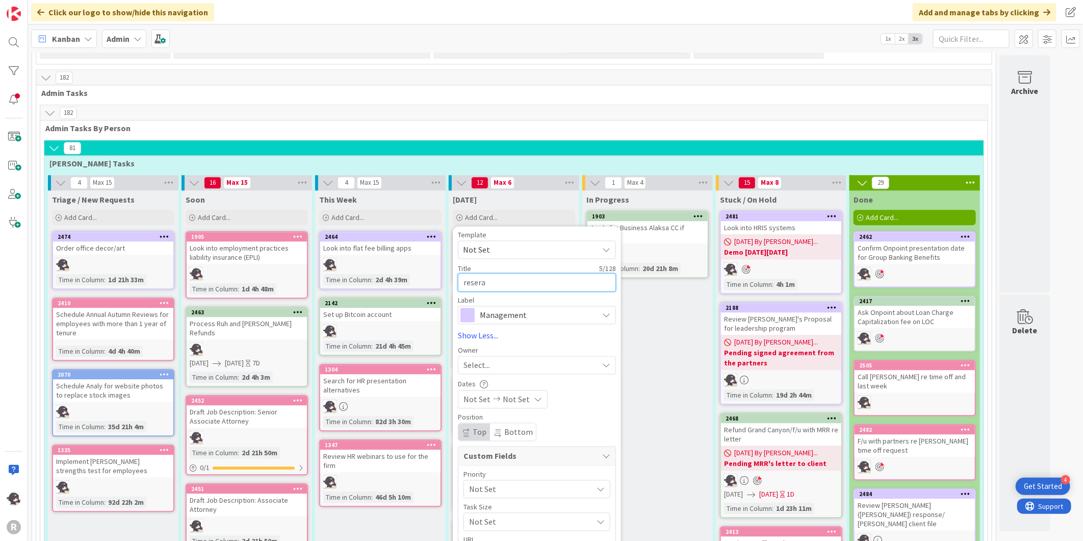
type textarea "[PERSON_NAME]"
type textarea "x"
type textarea "rese"
type textarea "x"
type textarea "res"
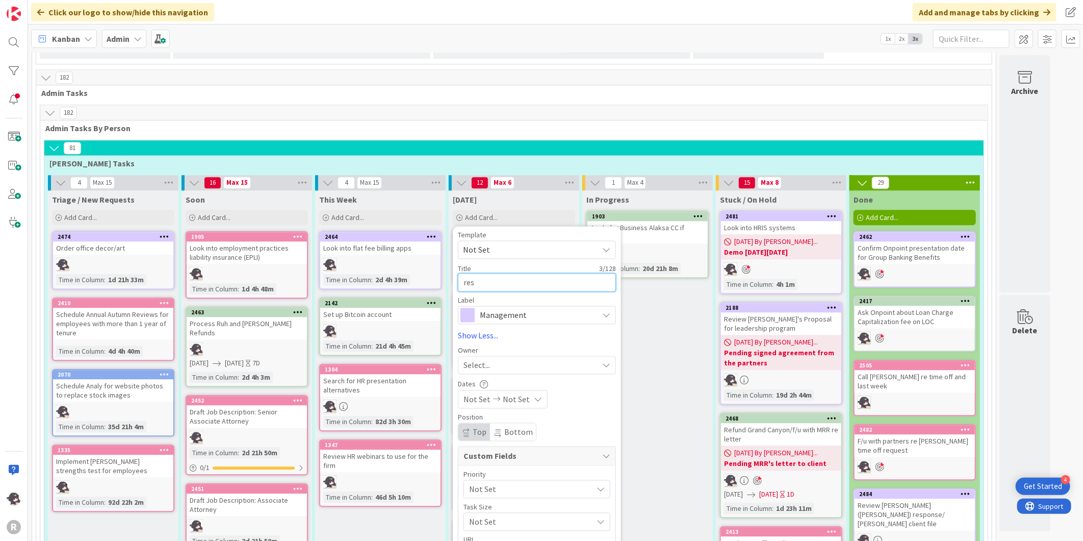
type textarea "x"
type textarea "r"
type textarea "x"
type textarea "rR"
type textarea "x"
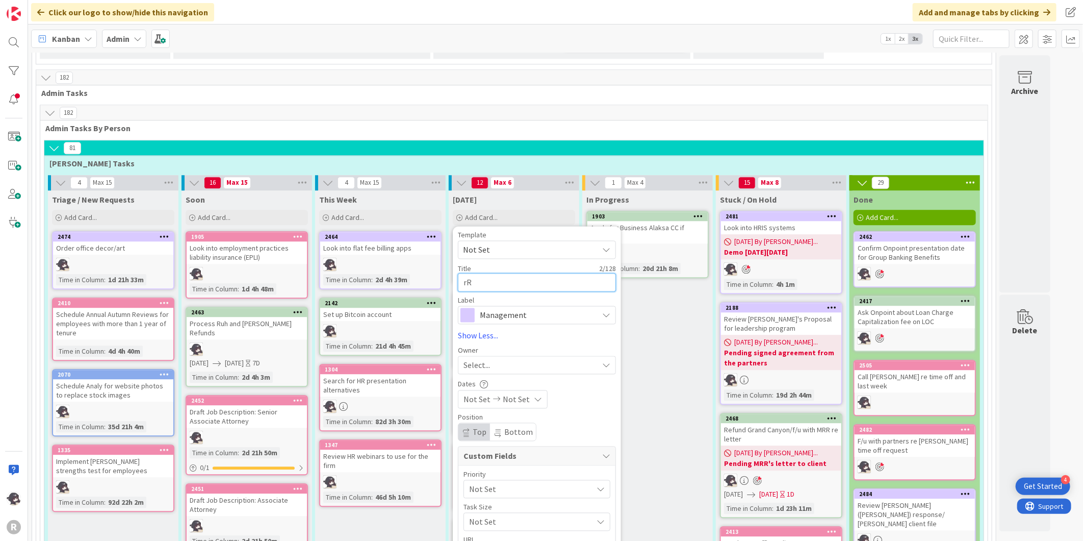
type textarea "r"
type textarea "x"
type textarea "R"
type textarea "x"
type textarea "Re"
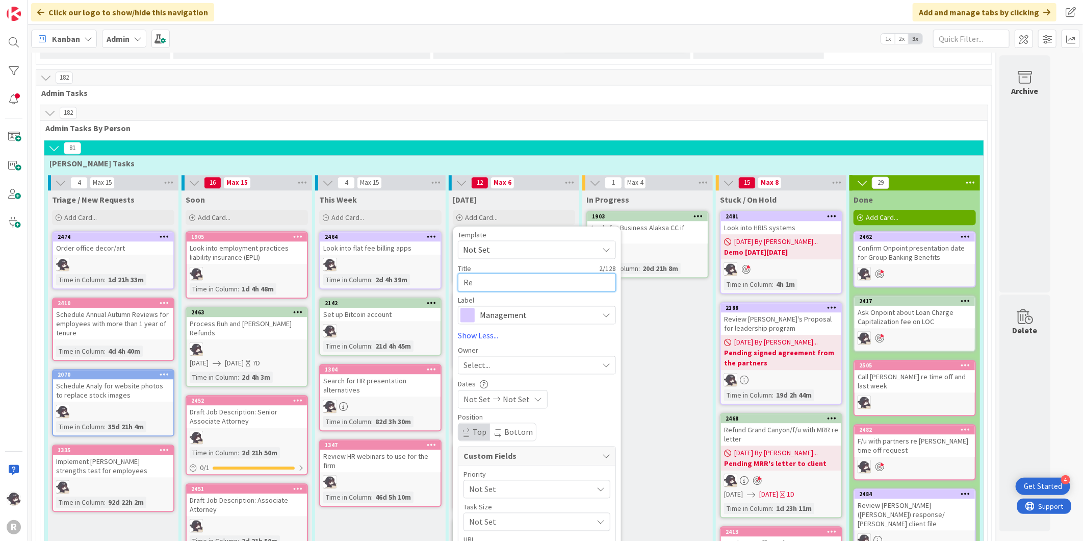
type textarea "x"
type textarea "Rese"
type textarea "x"
type textarea "Resea"
type textarea "x"
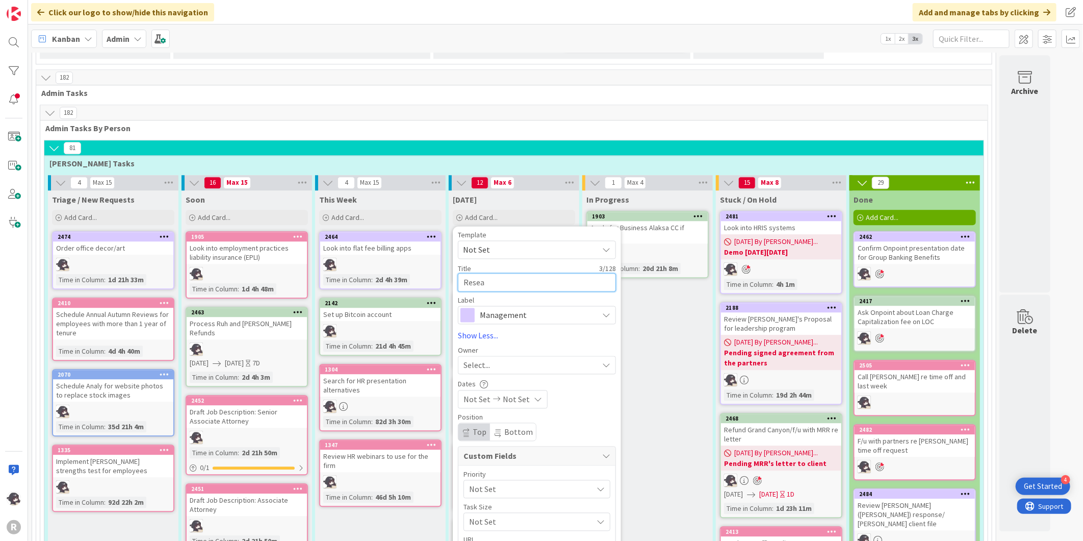
type textarea "Resear"
type textarea "x"
type textarea "Researc"
type textarea "x"
type textarea "Research"
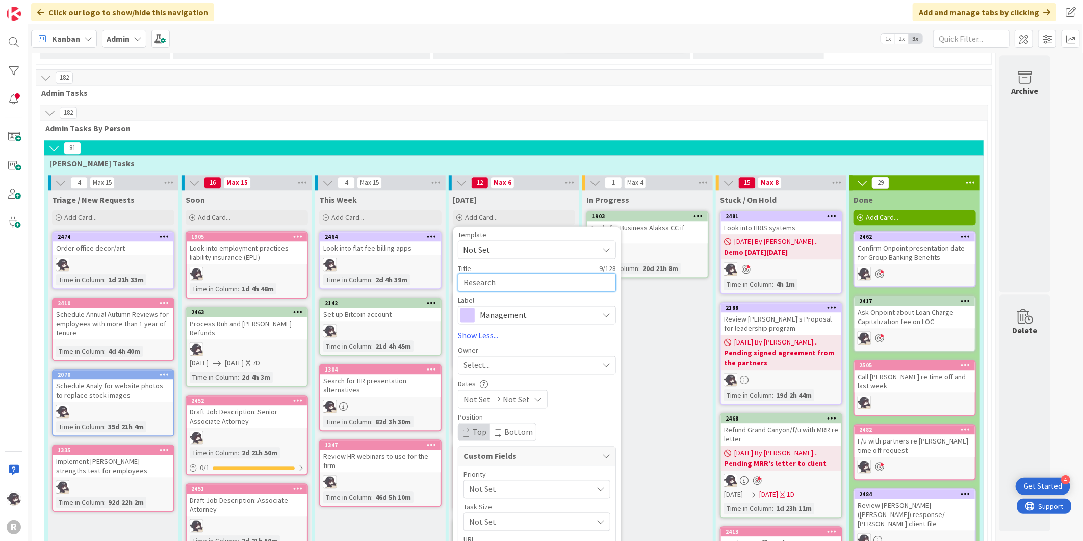
type textarea "x"
type textarea "Research"
type textarea "x"
type textarea "Researc"
type textarea "x"
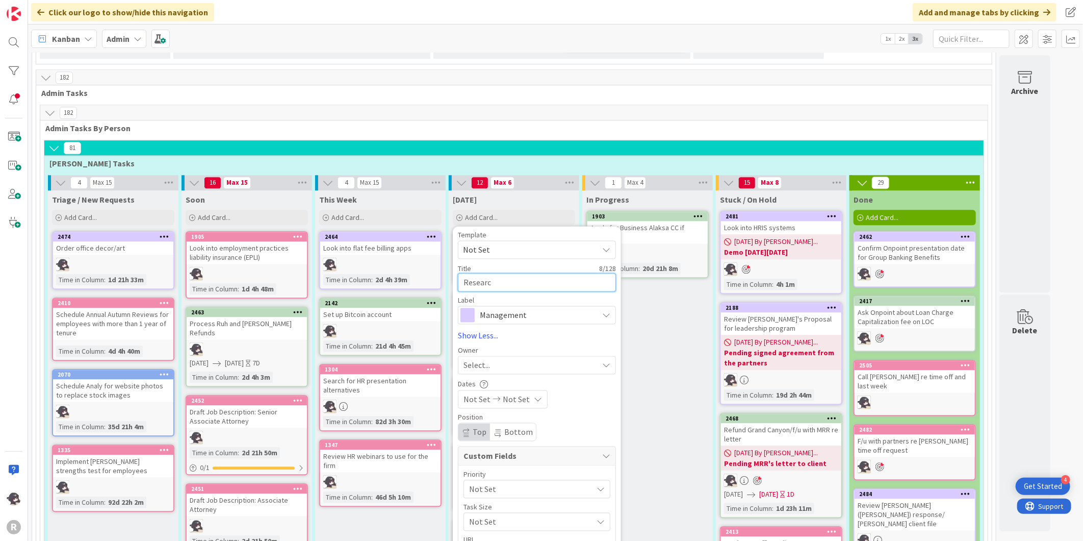
type textarea "Resear"
type textarea "x"
type textarea "Resea"
type textarea "x"
type textarea "Rese"
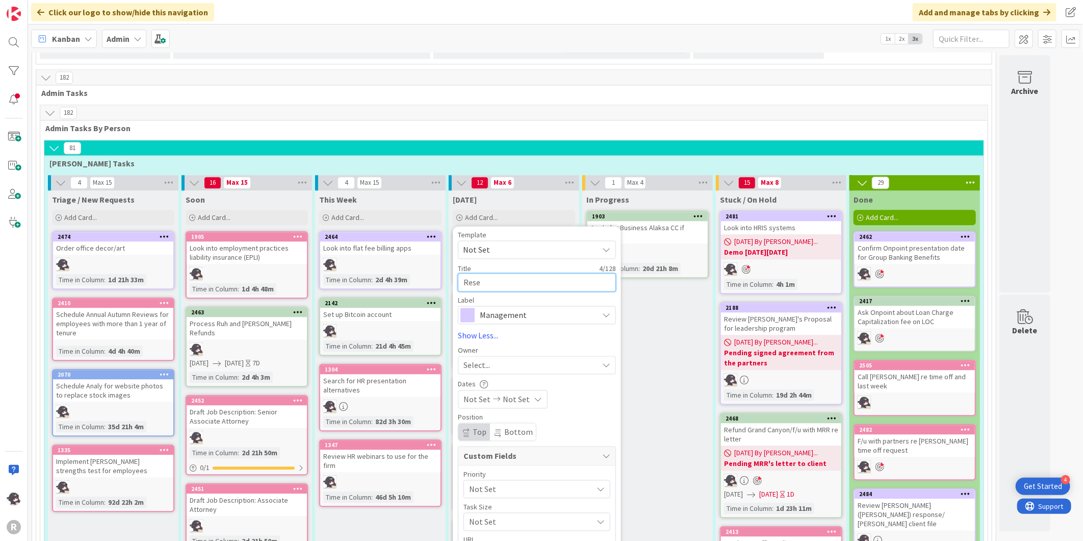
type textarea "x"
type textarea "Res"
type textarea "x"
type textarea "Re"
type textarea "x"
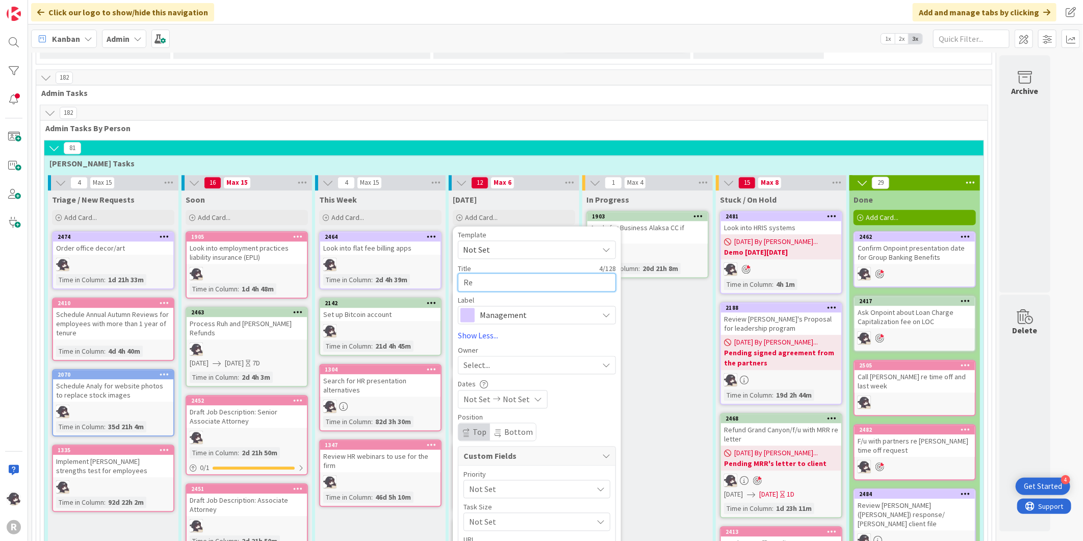
type textarea "R"
type textarea "x"
type textarea "T"
type textarea "x"
type textarea "Tr"
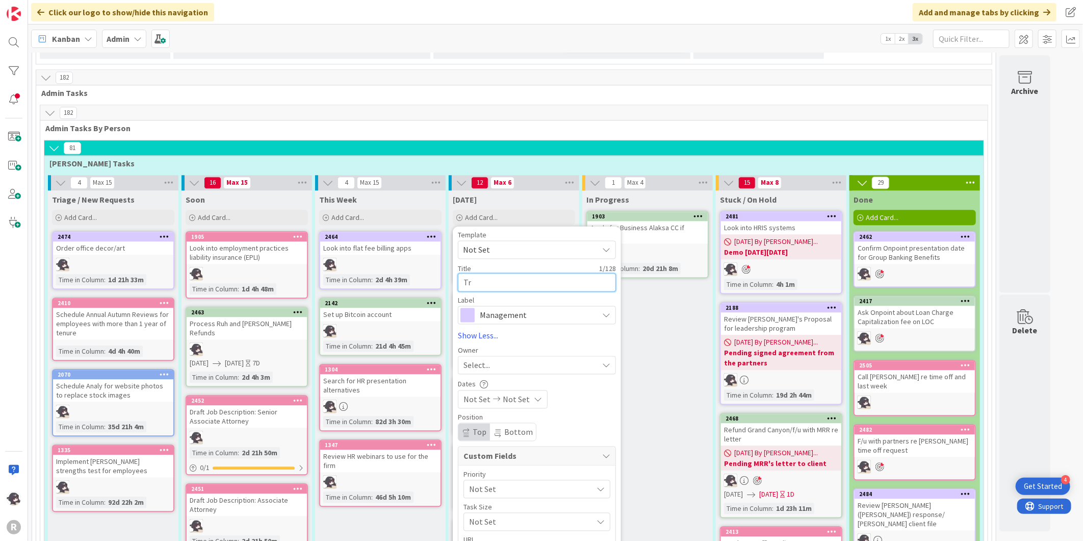
type textarea "x"
type textarea "Try"
type textarea "x"
type textarea "Try"
type textarea "x"
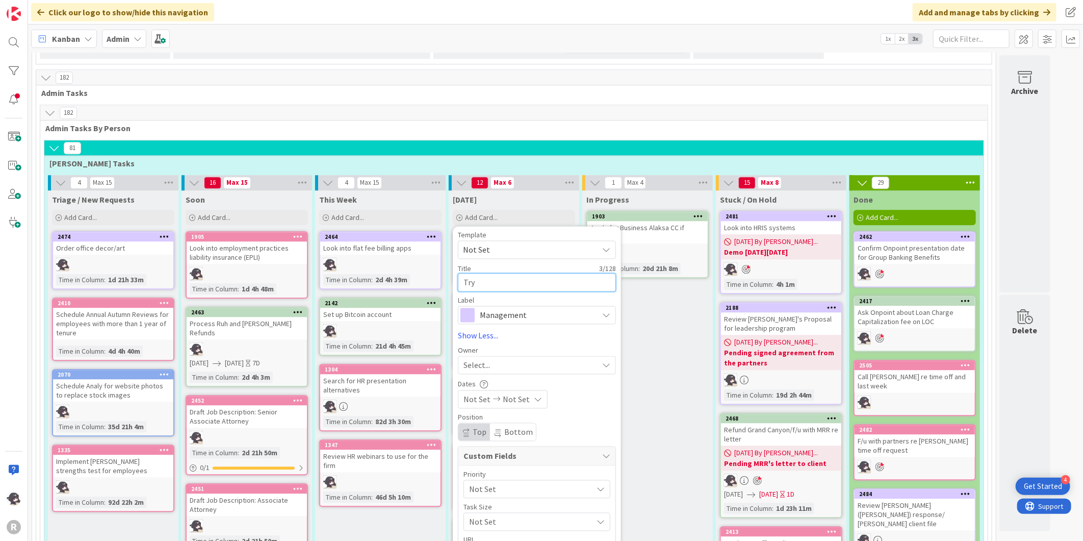
type textarea "Try o"
type textarea "x"
type textarea "Try ou"
type textarea "x"
type textarea "Try out"
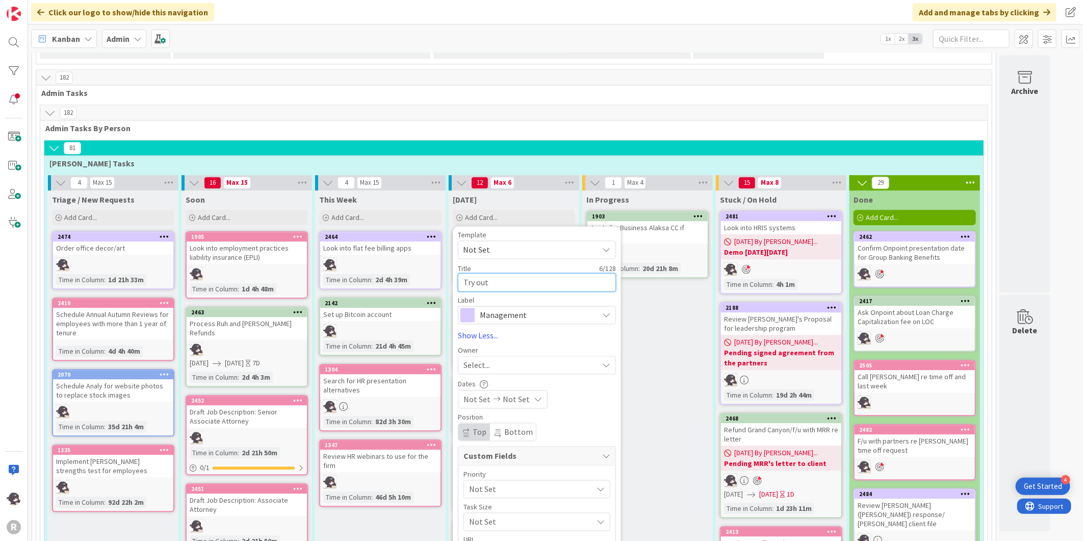
type textarea "x"
type textarea "Try out"
type textarea "x"
type textarea "Try out L"
type textarea "x"
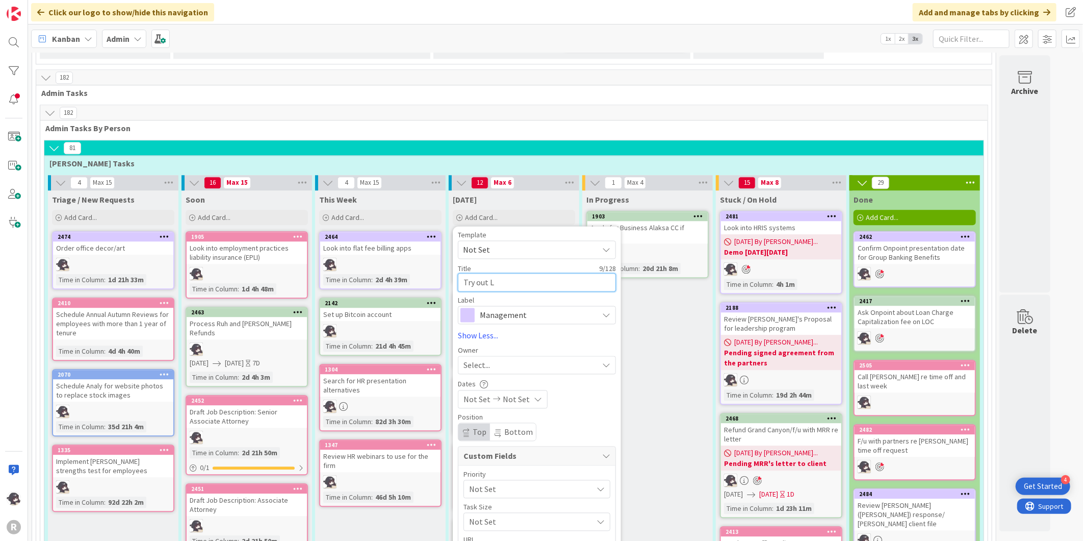
type textarea "Try out"
type textarea "x"
type textarea "Try out AI"
type textarea "x"
type textarea "Try out AI"
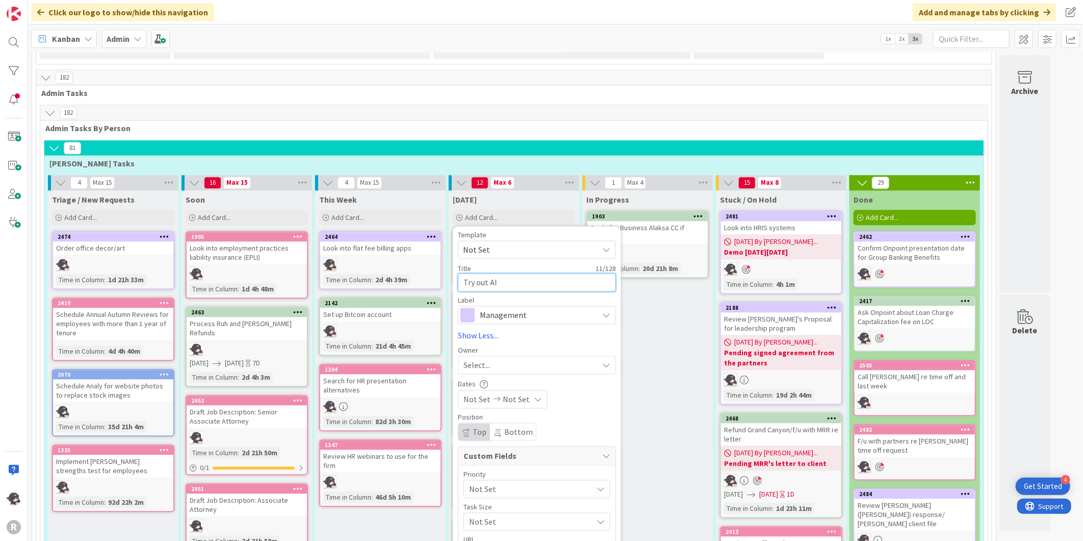
type textarea "x"
type textarea "Try out AI c"
type textarea "x"
type textarea "Try out AI cr"
type textarea "x"
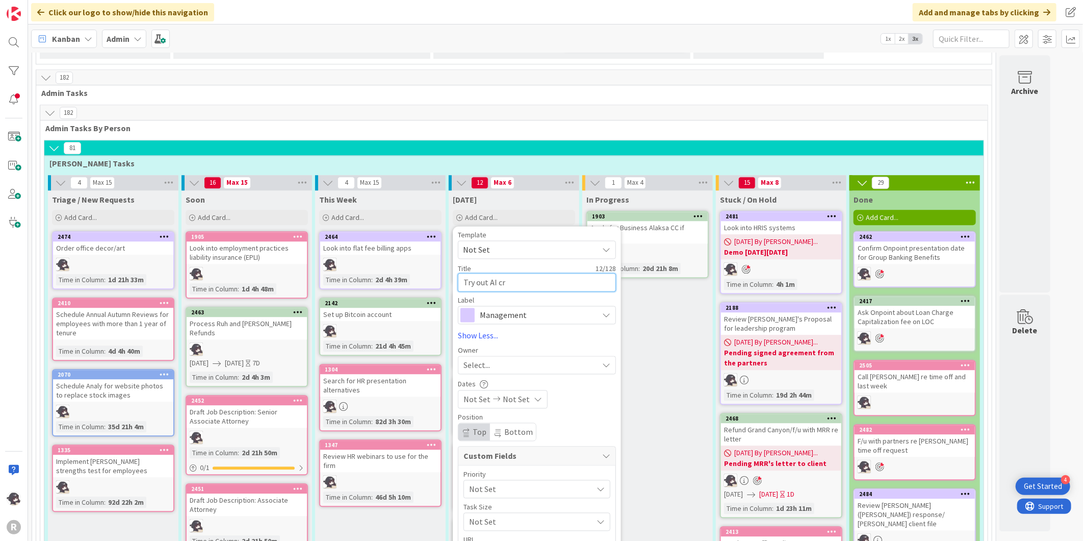
type textarea "Try out AI cre"
type textarea "x"
type textarea "Try out AI crea"
type textarea "x"
type textarea "Try out AI creat"
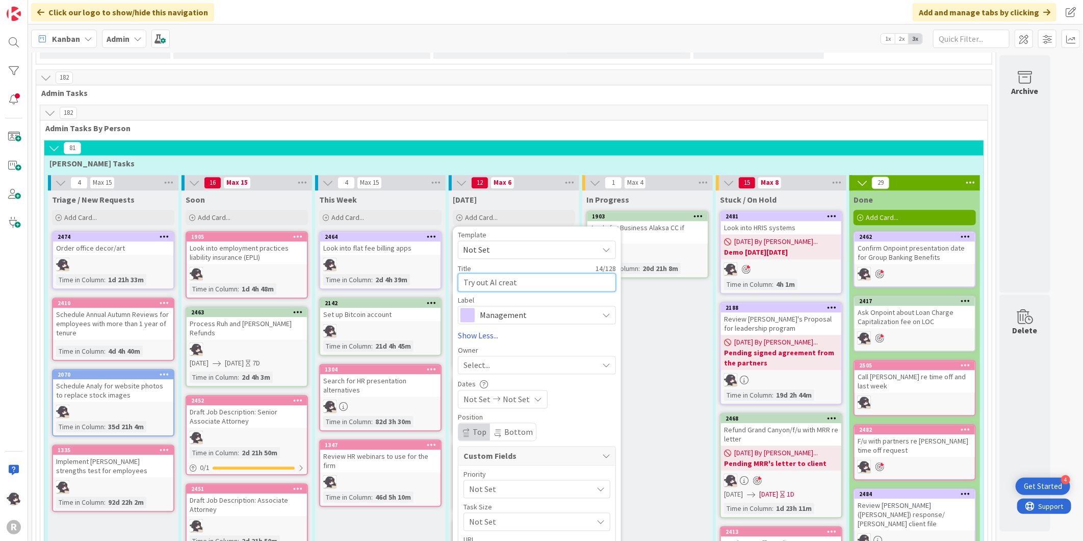
type textarea "x"
type textarea "Try out AI create"
type textarea "x"
type textarea "Try out AI created"
type textarea "x"
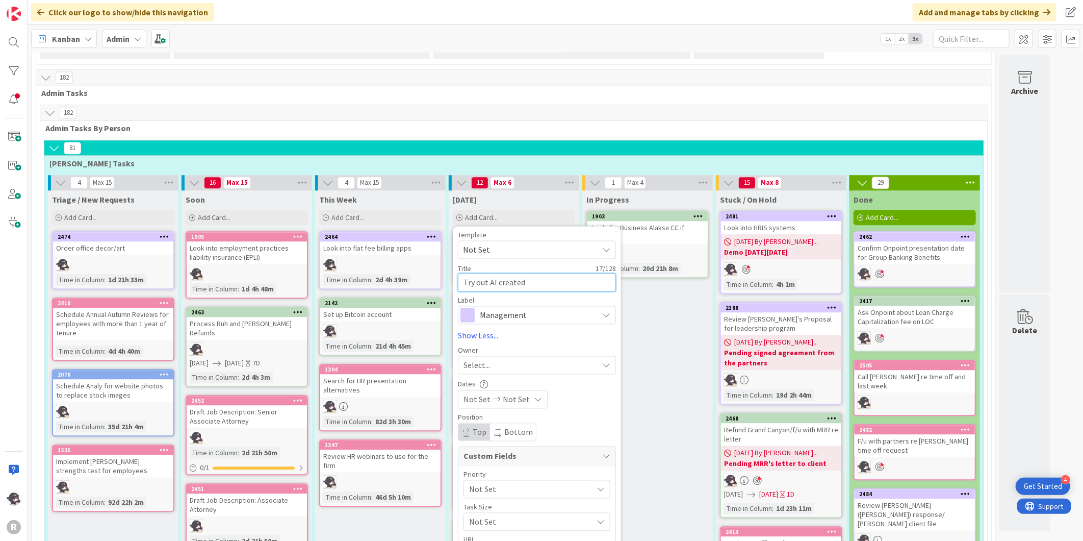
type textarea "Try out AI created"
type textarea "x"
type textarea "Try out AI created L"
type textarea "x"
type textarea "Try out AI created Lo"
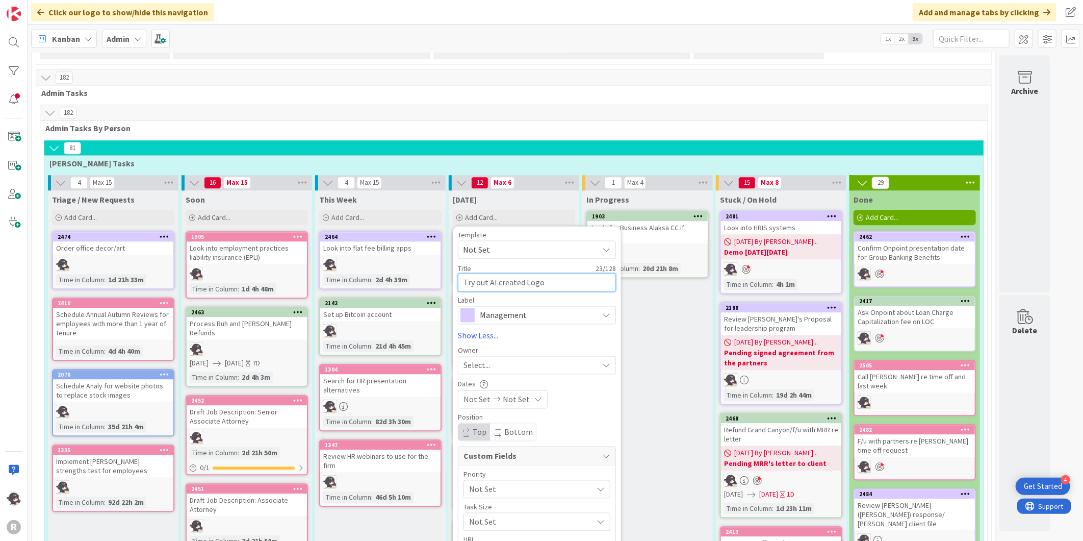
click at [497, 273] on textarea "Try out AI created Logo" at bounding box center [537, 282] width 158 height 18
click at [510, 273] on textarea "Try out AI created Logo" at bounding box center [537, 282] width 158 height 18
click at [497, 273] on textarea "Try out AI created Logo" at bounding box center [537, 282] width 158 height 18
click at [533, 273] on textarea "Try out AI apps to created Logo" at bounding box center [537, 282] width 158 height 18
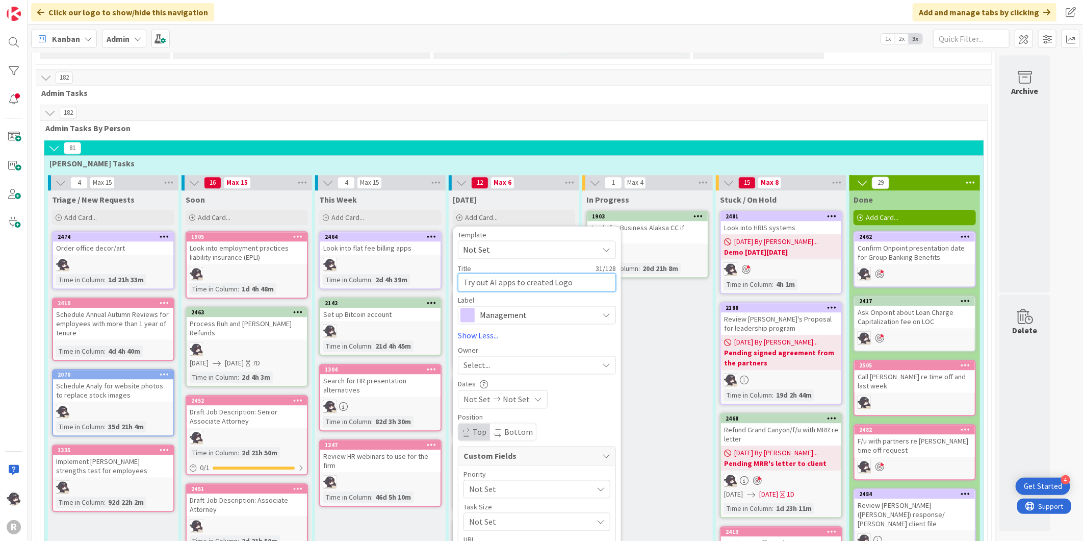
click at [533, 273] on textarea "Try out AI apps to created Logo" at bounding box center [537, 282] width 158 height 18
click at [532, 308] on span "Management" at bounding box center [536, 315] width 113 height 14
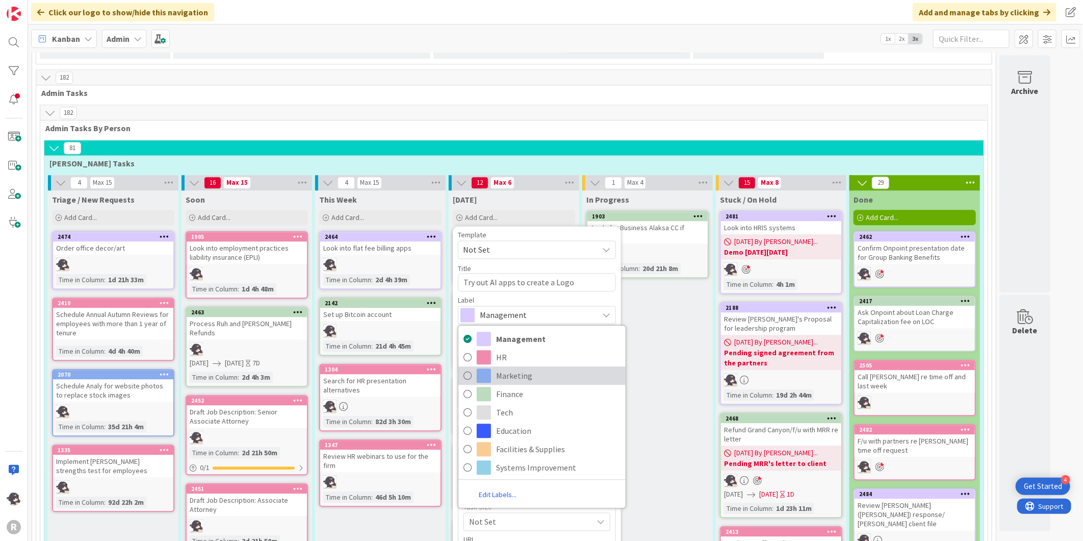
click at [526, 368] on span "Marketing" at bounding box center [558, 375] width 124 height 15
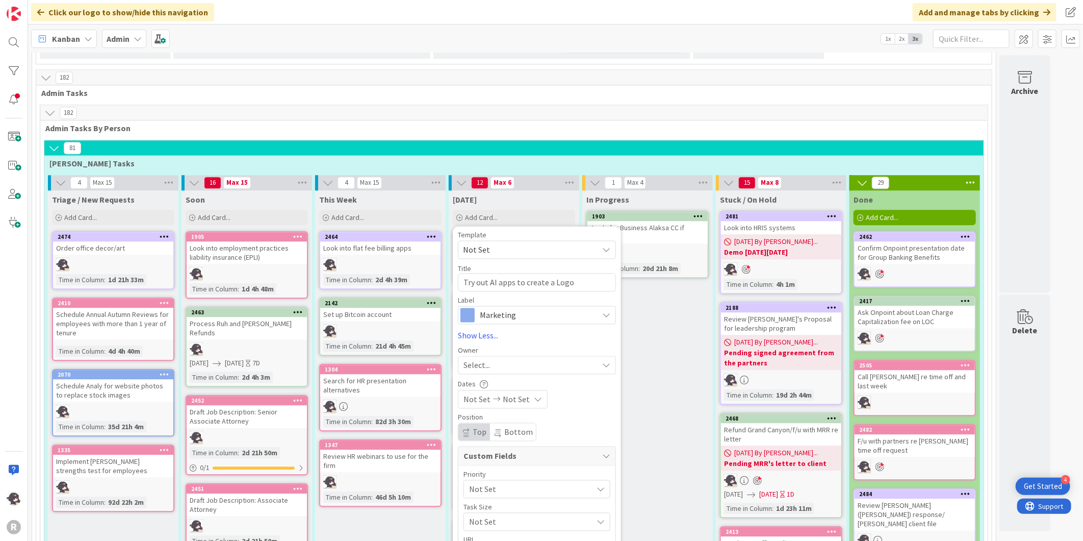
click at [487, 359] on span "Select..." at bounding box center [477, 365] width 27 height 12
click at [515, 423] on span "[PERSON_NAME]" at bounding box center [521, 430] width 49 height 15
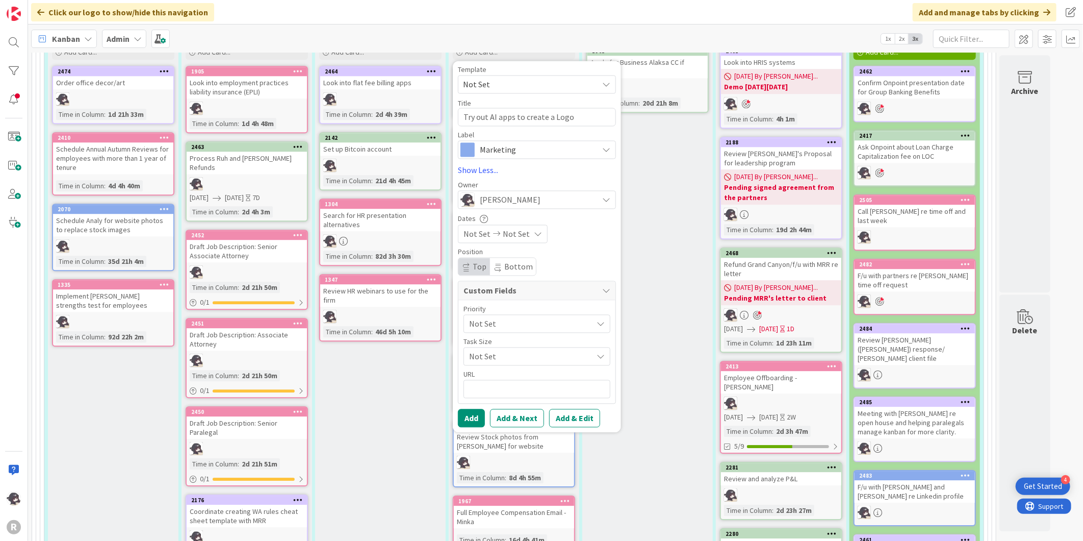
scroll to position [1756, 0]
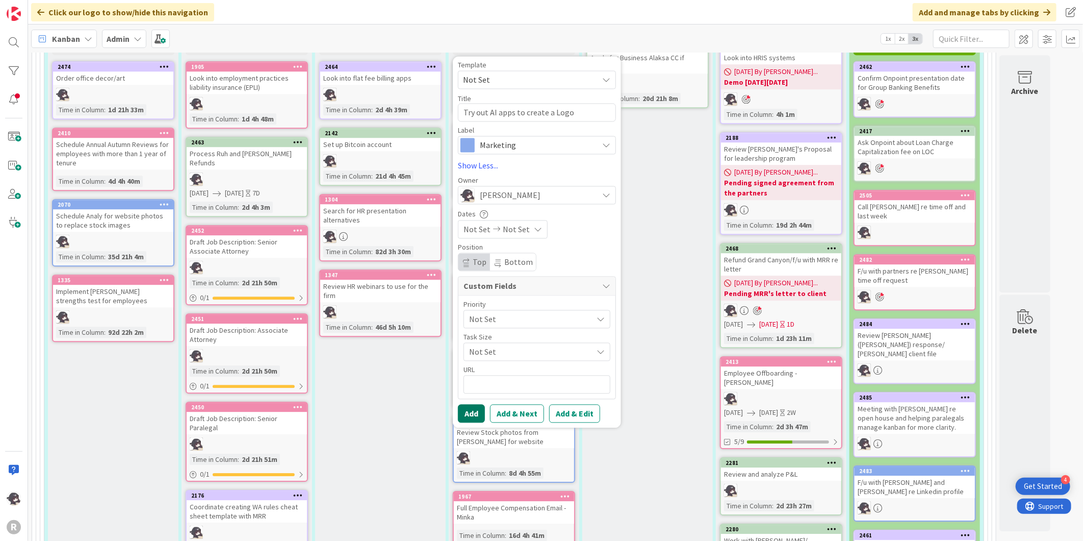
click at [473, 404] on button "Add" at bounding box center [471, 413] width 27 height 18
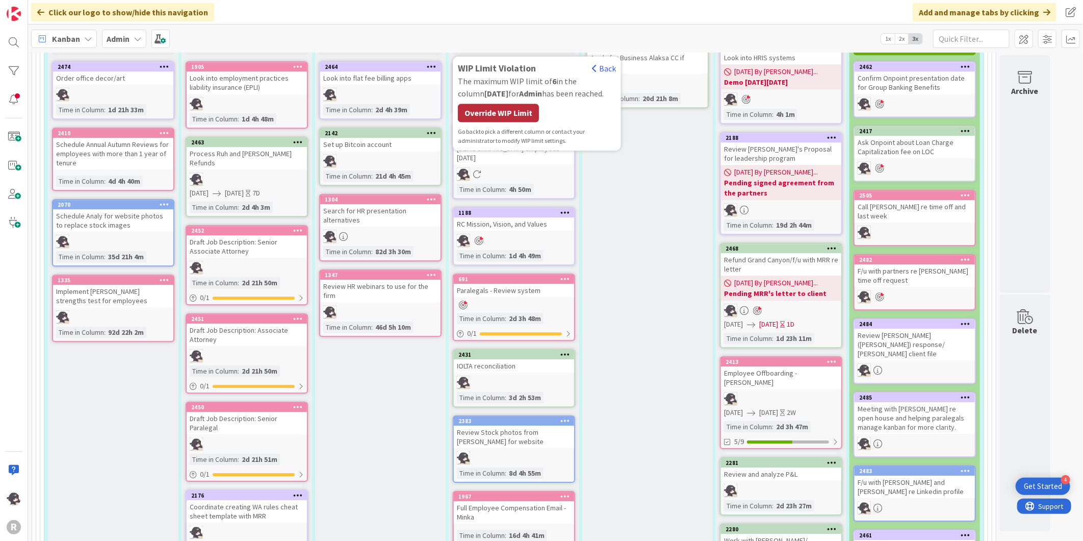
click at [509, 104] on div "Override WIP Limit" at bounding box center [498, 113] width 81 height 18
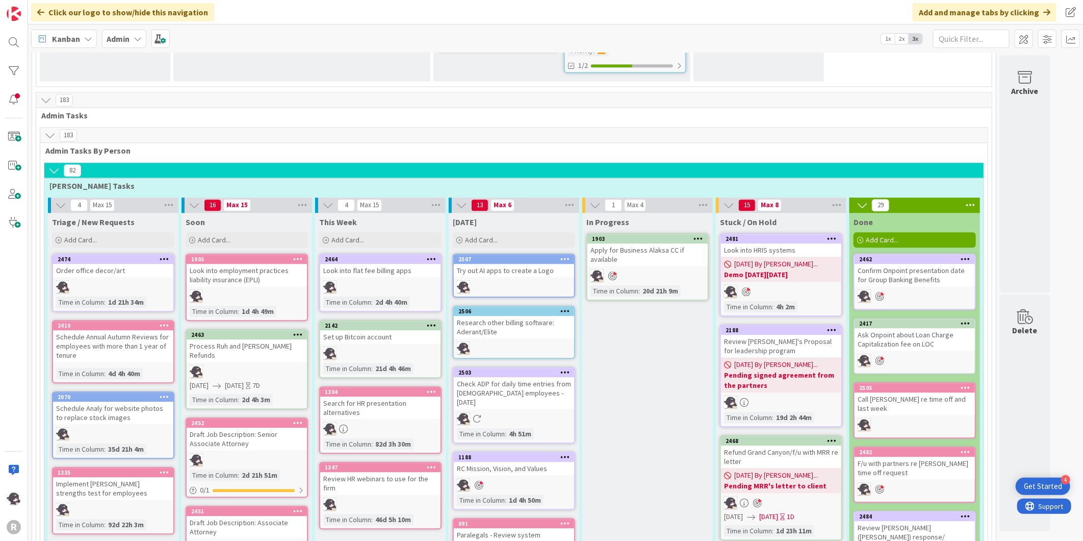
scroll to position [1643, 0]
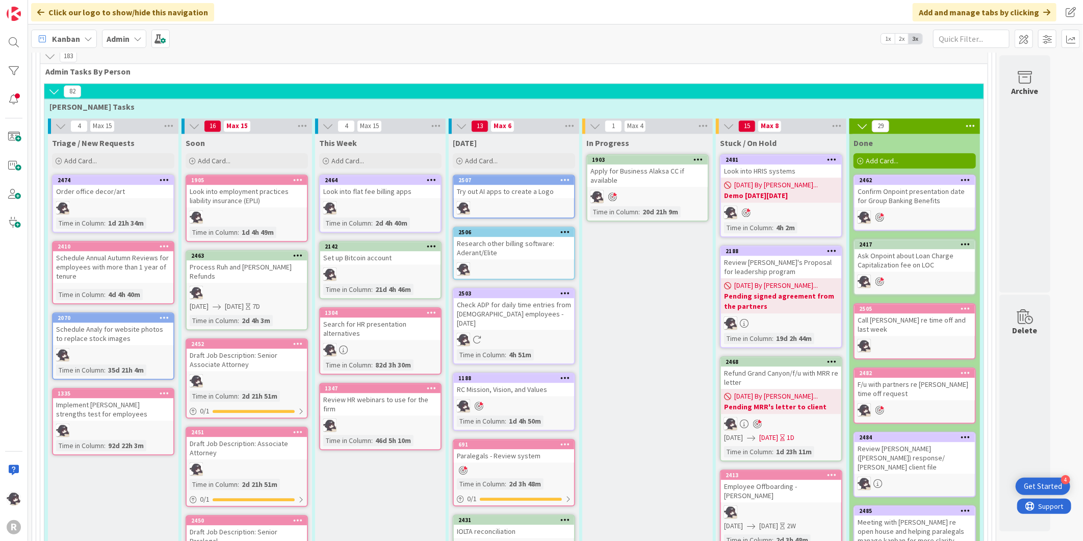
click at [565, 228] on icon at bounding box center [565, 231] width 10 height 7
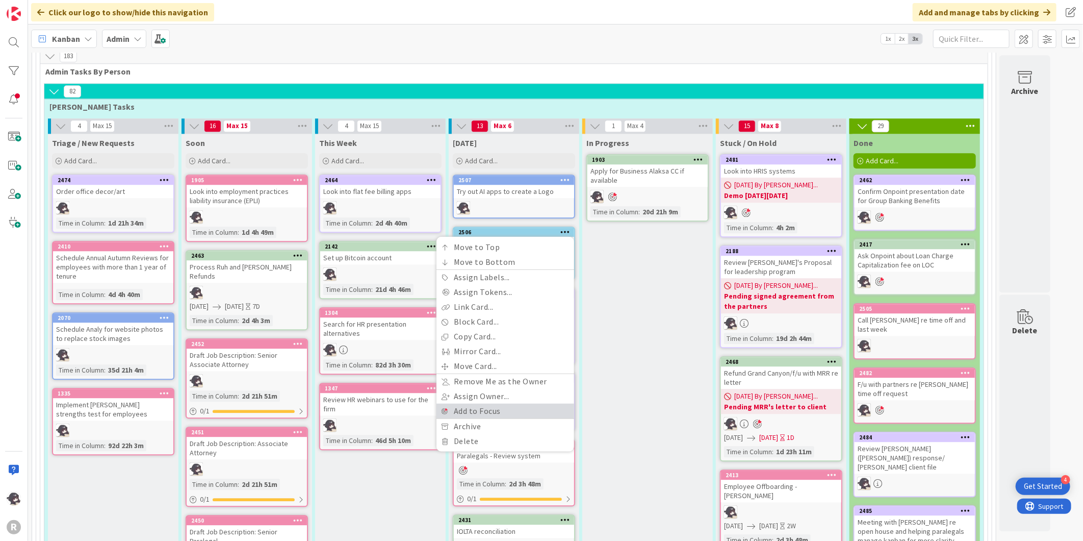
click at [481, 403] on link "Add to Focus" at bounding box center [506, 410] width 138 height 15
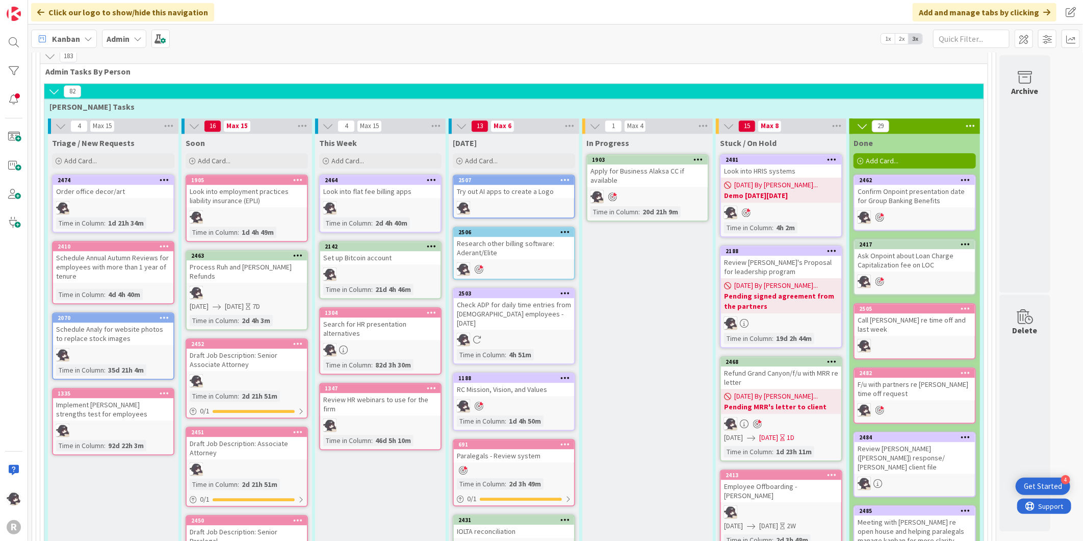
click at [568, 176] on icon at bounding box center [565, 179] width 10 height 7
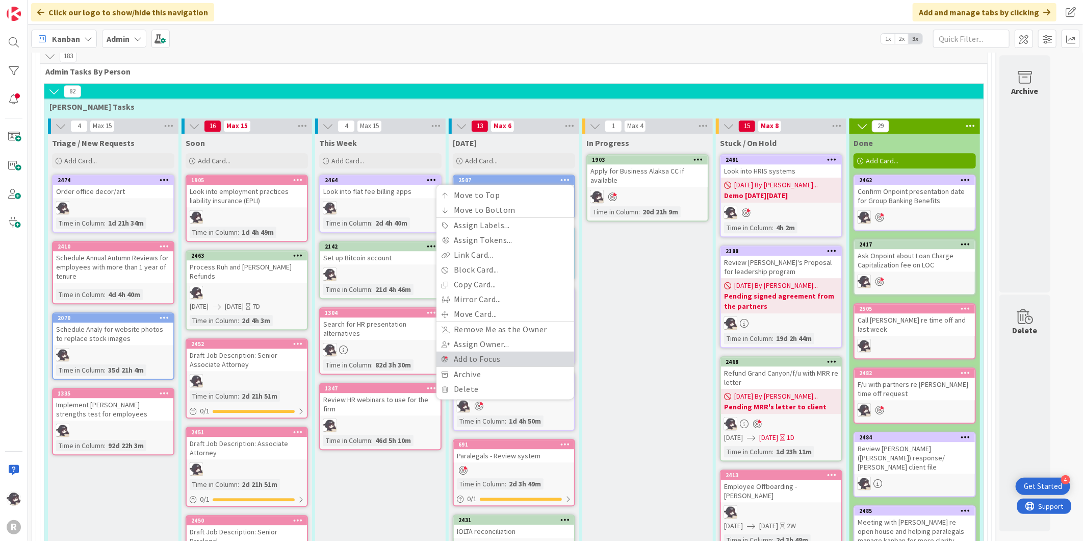
click at [483, 351] on link "Add to Focus" at bounding box center [506, 358] width 138 height 15
